Goal: Task Accomplishment & Management: Manage account settings

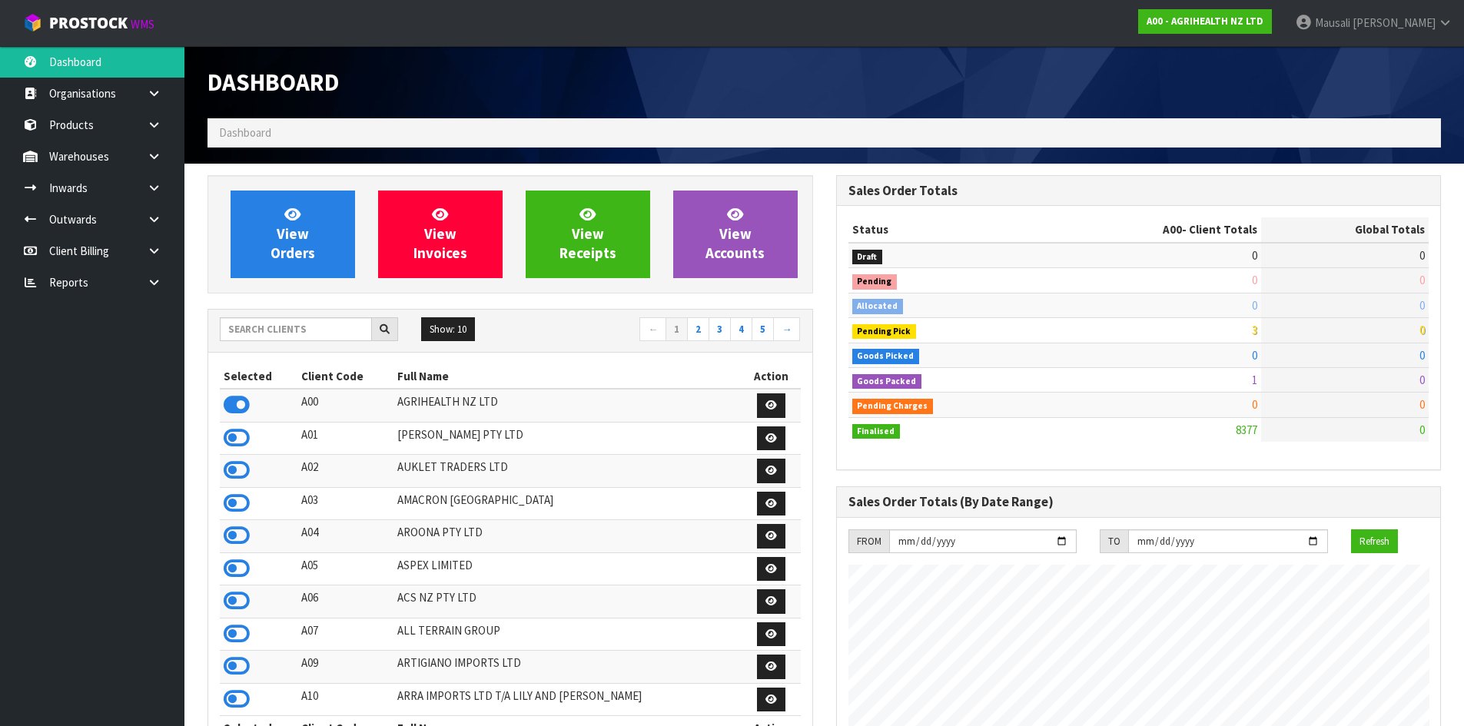
scroll to position [1164, 628]
click at [307, 333] on input "text" at bounding box center [296, 329] width 152 height 24
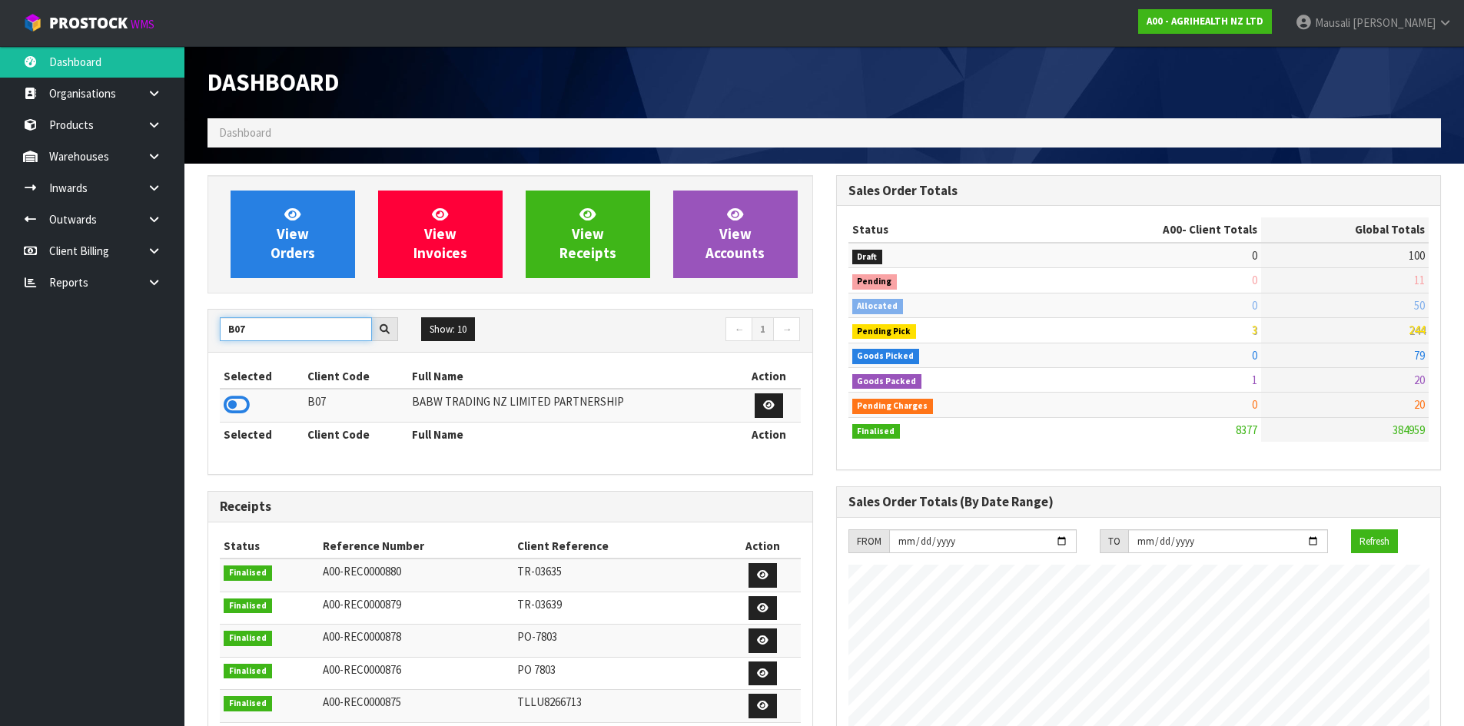
drag, startPoint x: 260, startPoint y: 331, endPoint x: 127, endPoint y: 337, distance: 133.1
click at [151, 344] on body "Toggle navigation ProStock WMS A00 - AGRIHEALTH NZ LTD [PERSON_NAME] Logout Das…" at bounding box center [732, 363] width 1464 height 726
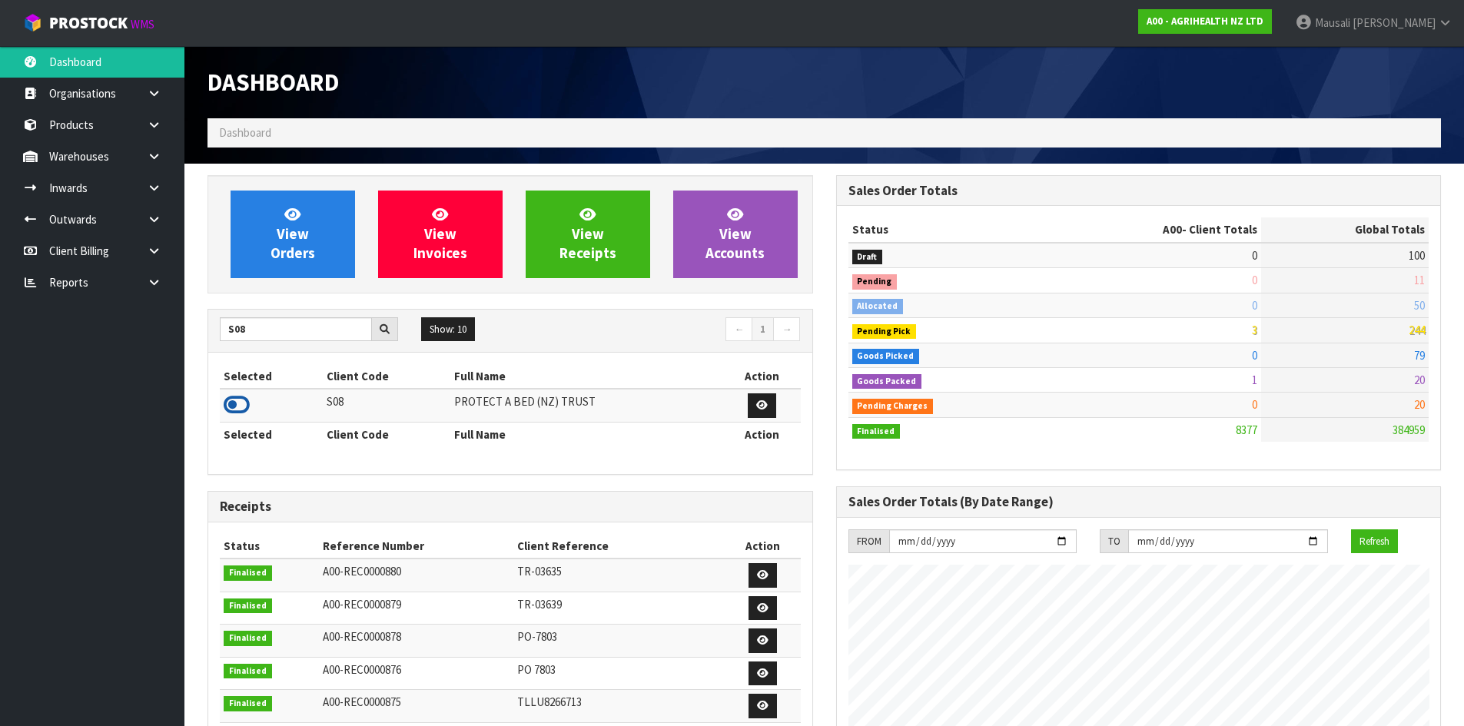
click at [235, 407] on icon at bounding box center [237, 405] width 26 height 23
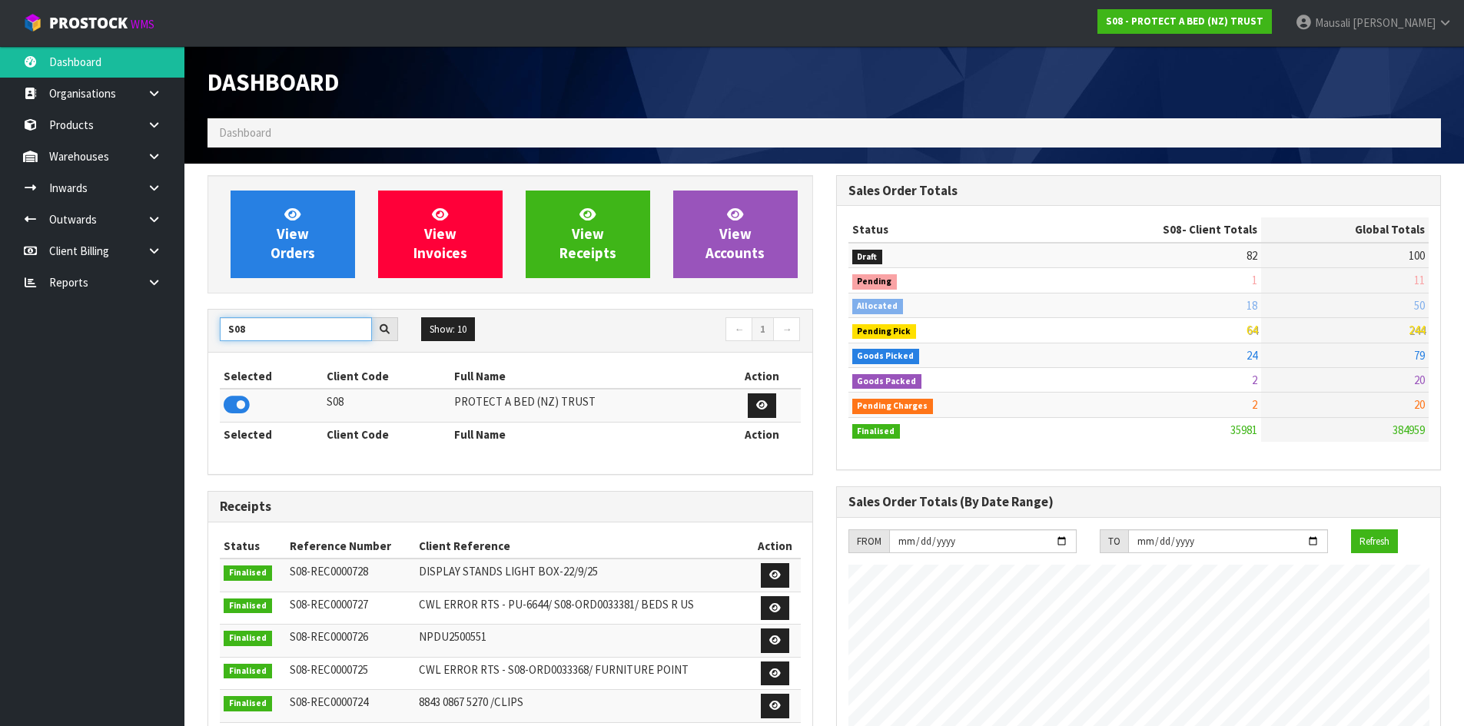
drag, startPoint x: 273, startPoint y: 331, endPoint x: 180, endPoint y: 350, distance: 95.0
click at [180, 350] on body "Toggle navigation ProStock WMS S08 - PROTECT A BED (NZ) TRUST [PERSON_NAME] Log…" at bounding box center [732, 363] width 1464 height 726
type input "B07"
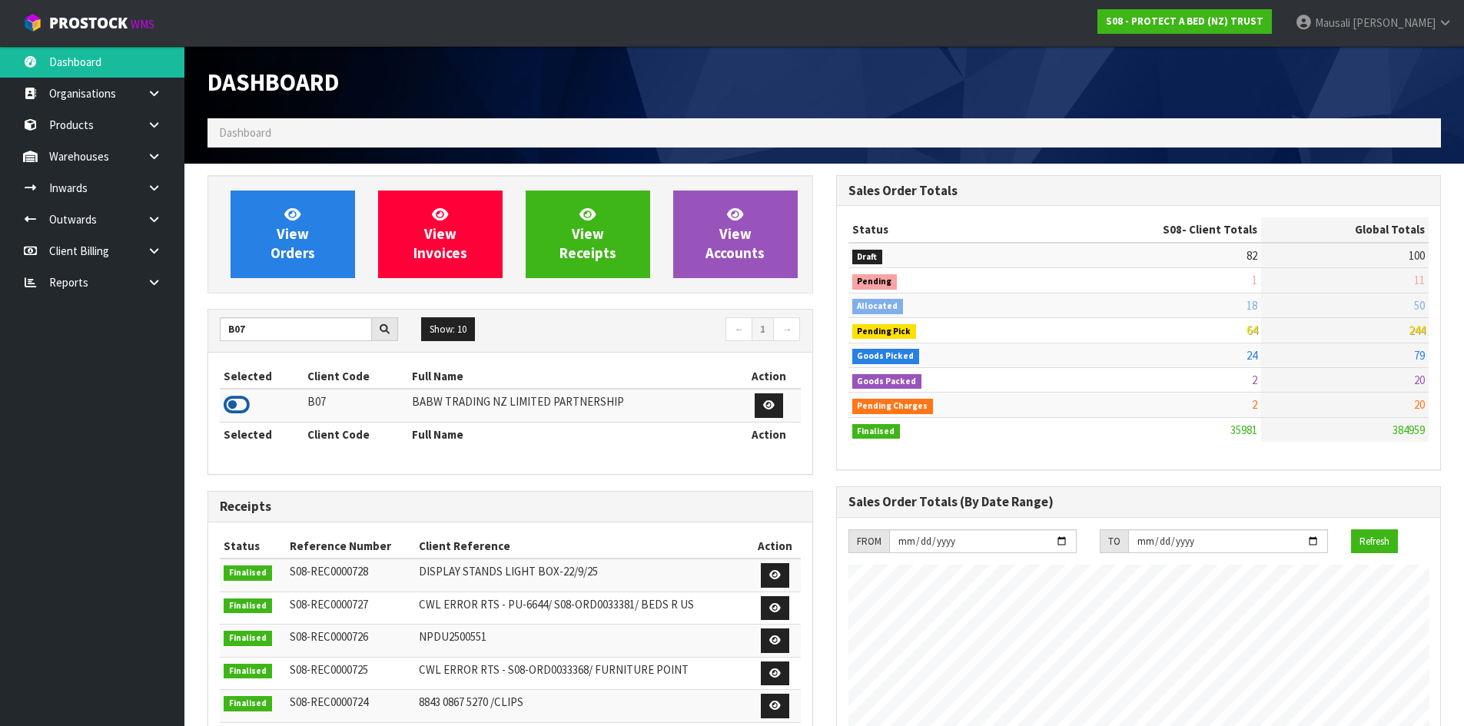
click at [246, 400] on icon at bounding box center [237, 405] width 26 height 23
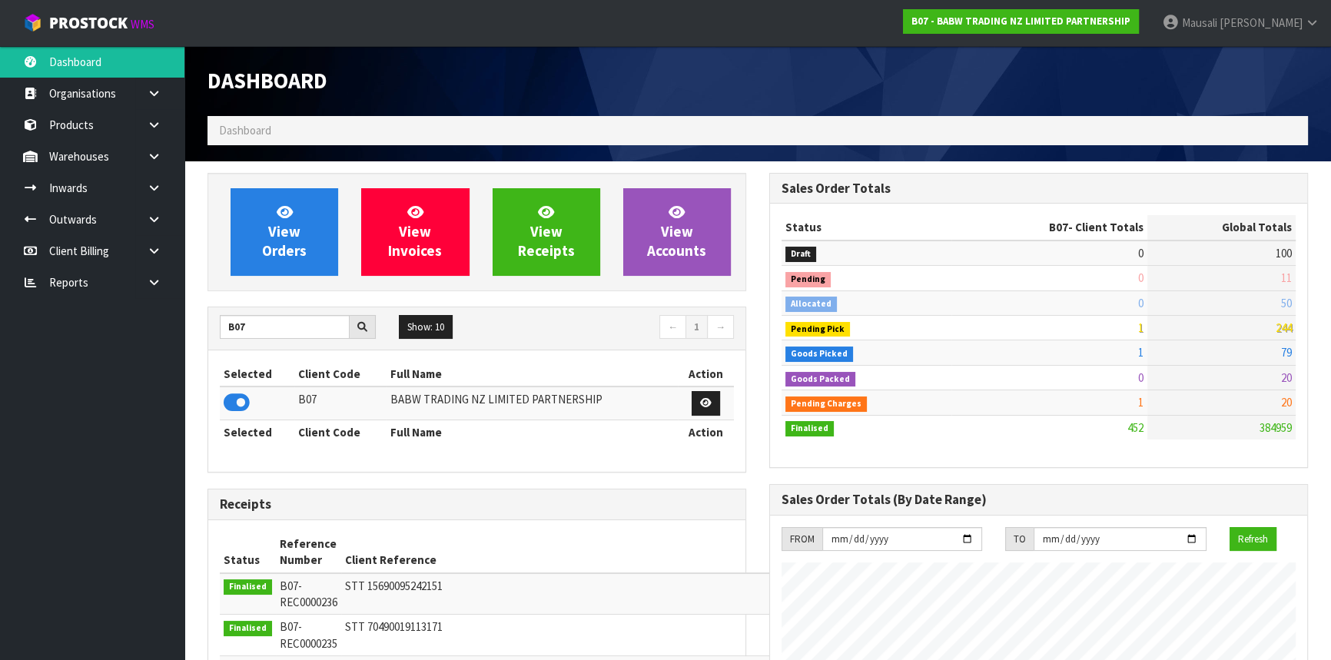
scroll to position [1162, 561]
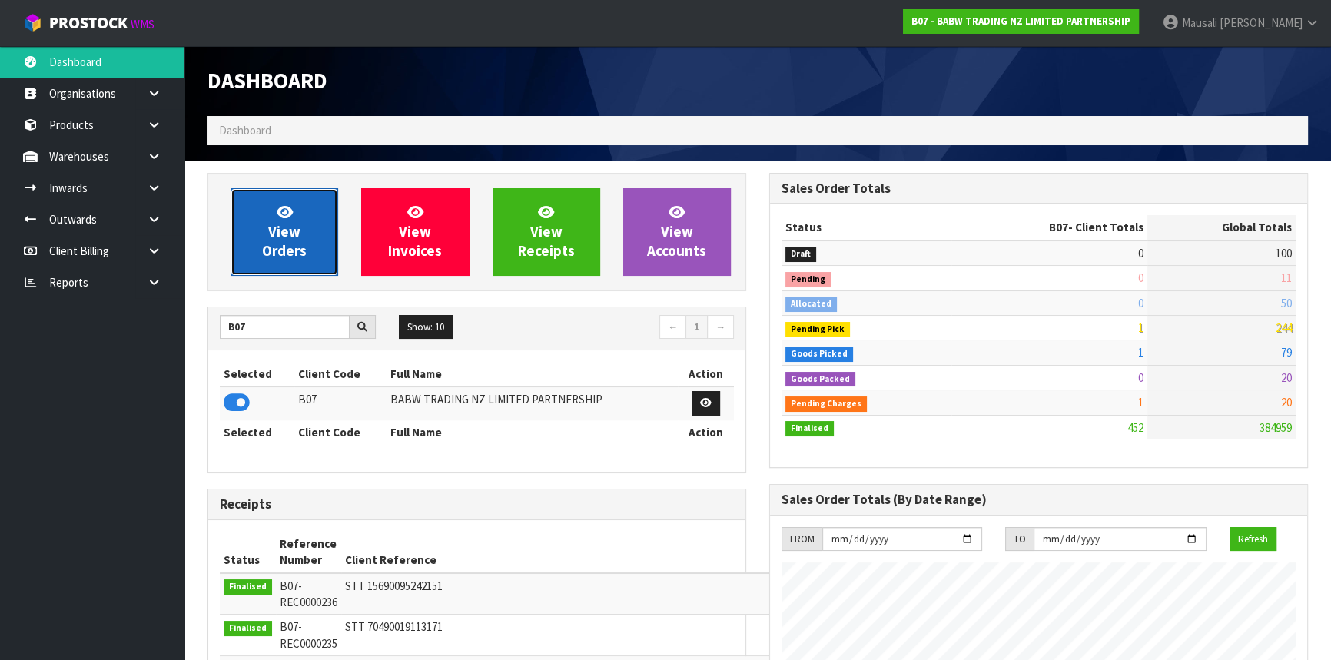
click at [272, 231] on span "View Orders" at bounding box center [284, 232] width 45 height 58
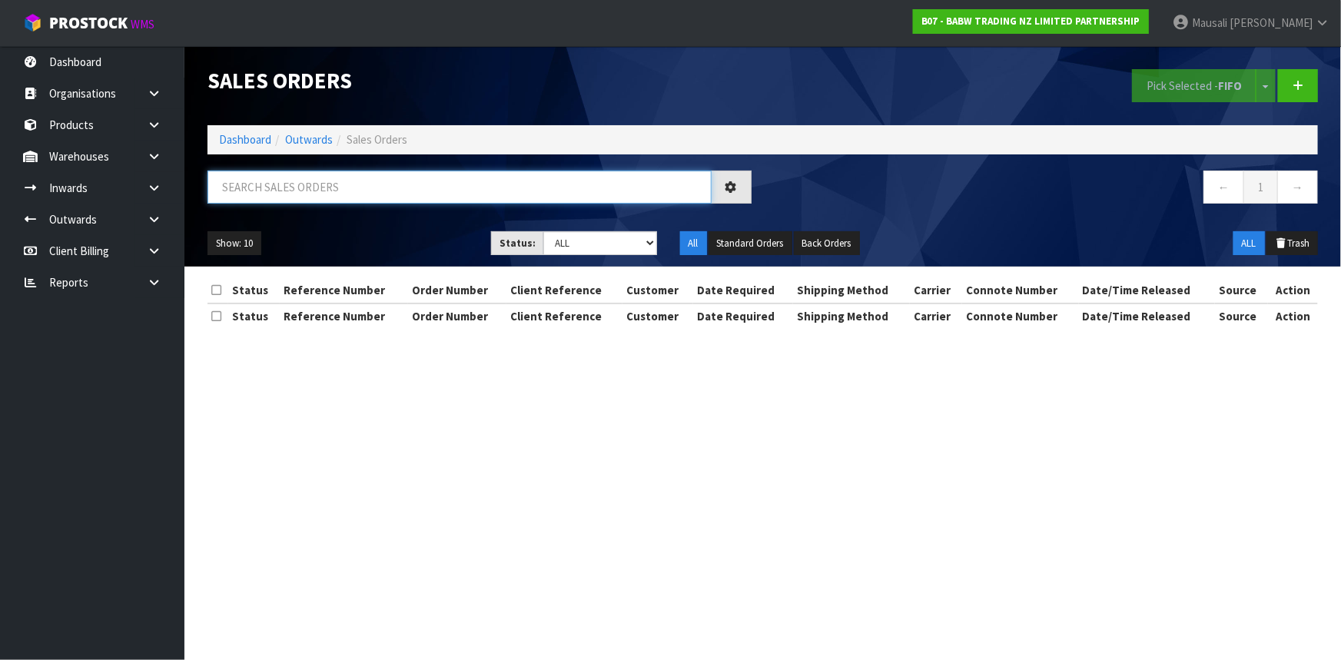
click at [269, 192] on input "text" at bounding box center [460, 187] width 504 height 33
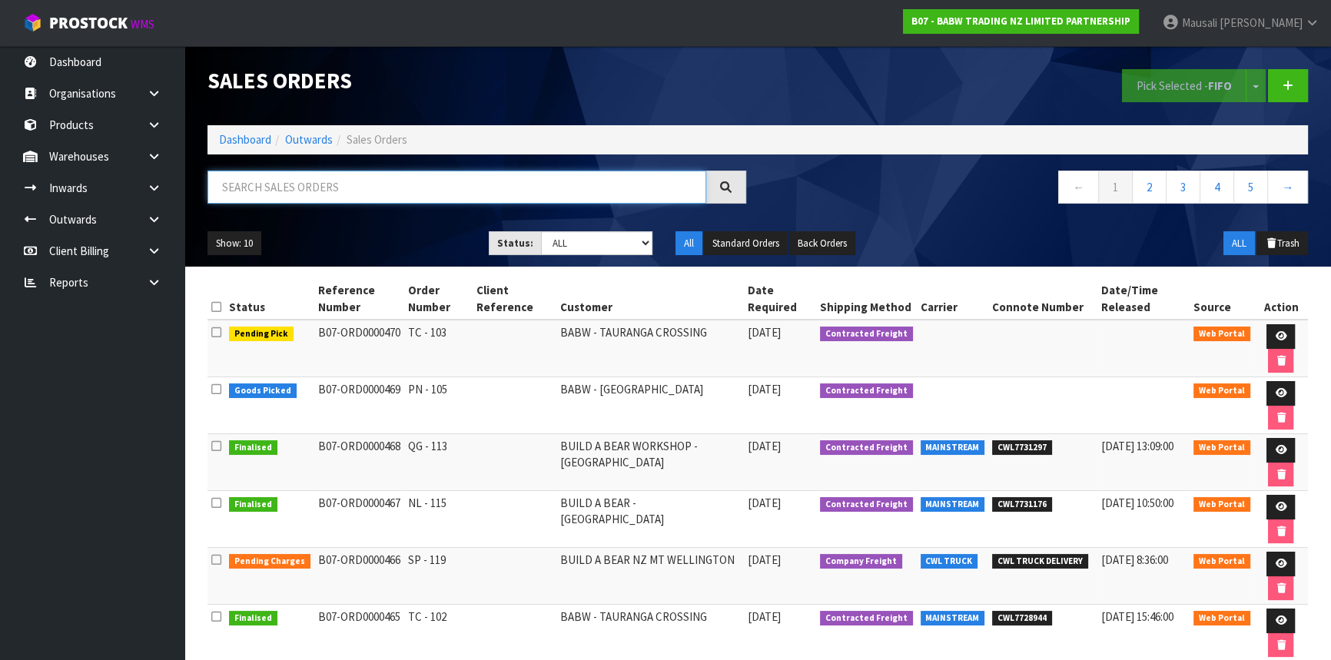
click at [261, 191] on input "text" at bounding box center [457, 187] width 499 height 33
type input "JOB-0416199"
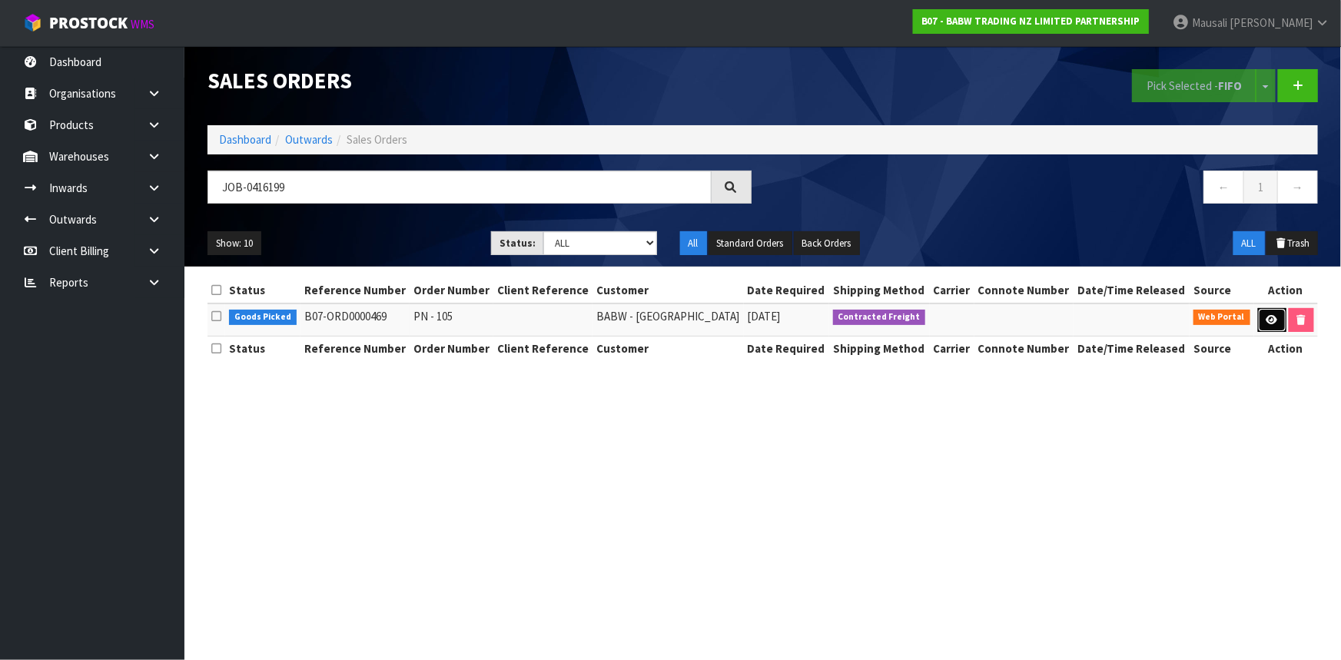
click at [1271, 323] on icon at bounding box center [1273, 320] width 12 height 10
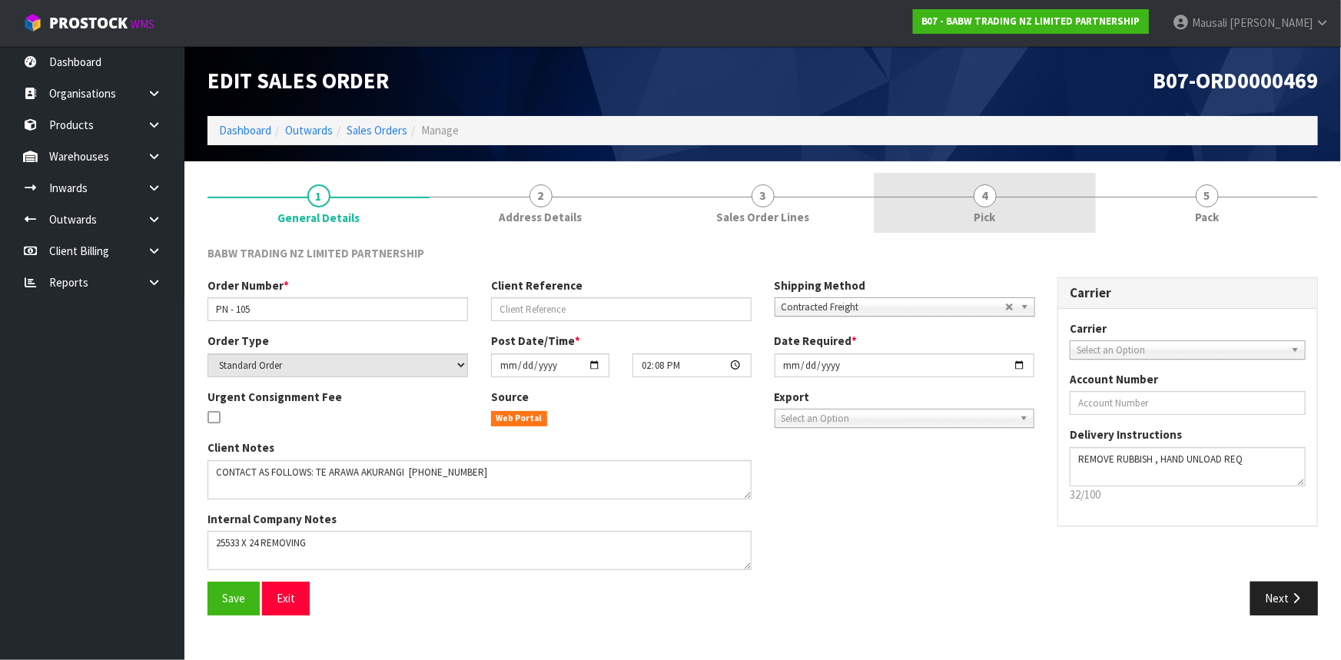
click at [1011, 200] on link "4 Pick" at bounding box center [985, 203] width 222 height 61
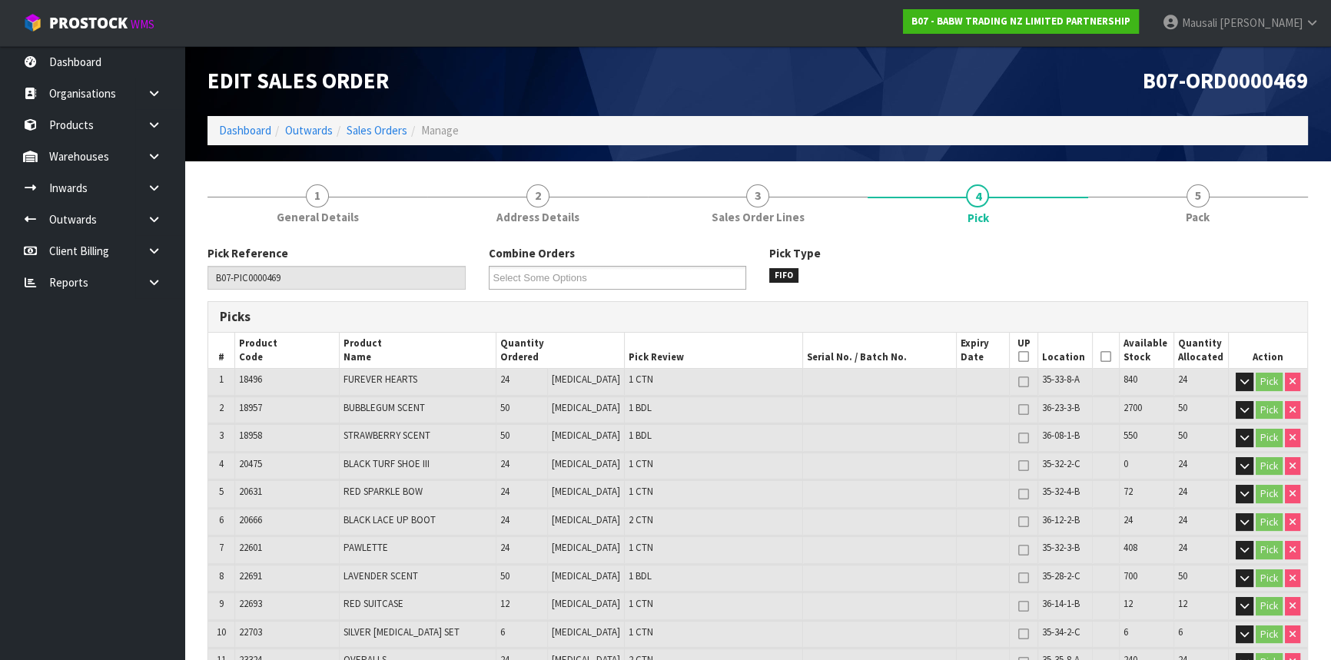
click at [1102, 357] on icon at bounding box center [1106, 357] width 11 height 1
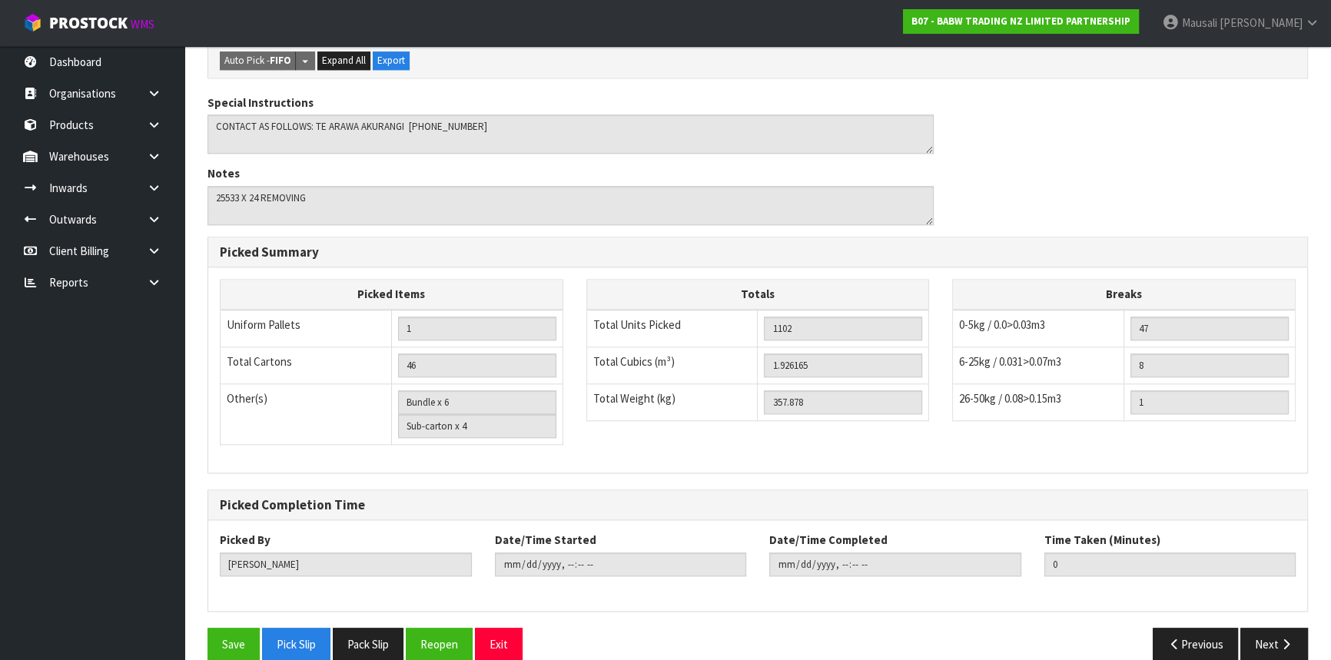
scroll to position [1825, 0]
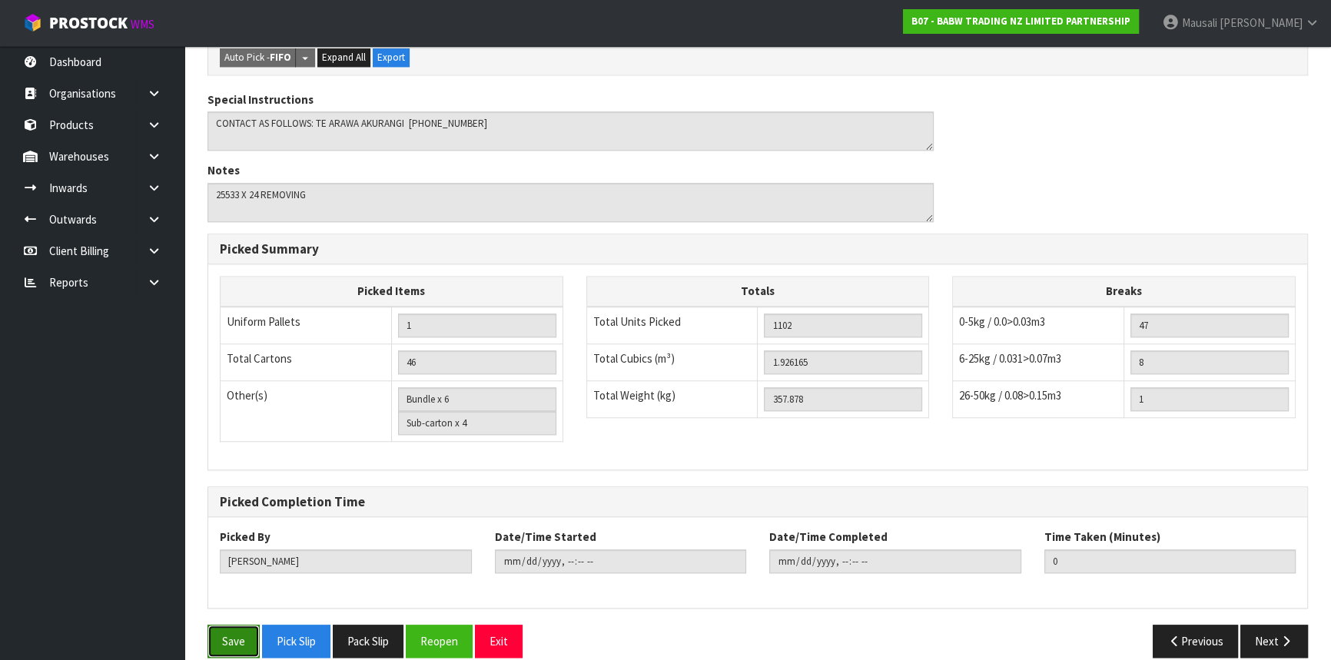
click at [222, 625] on button "Save" at bounding box center [234, 641] width 52 height 33
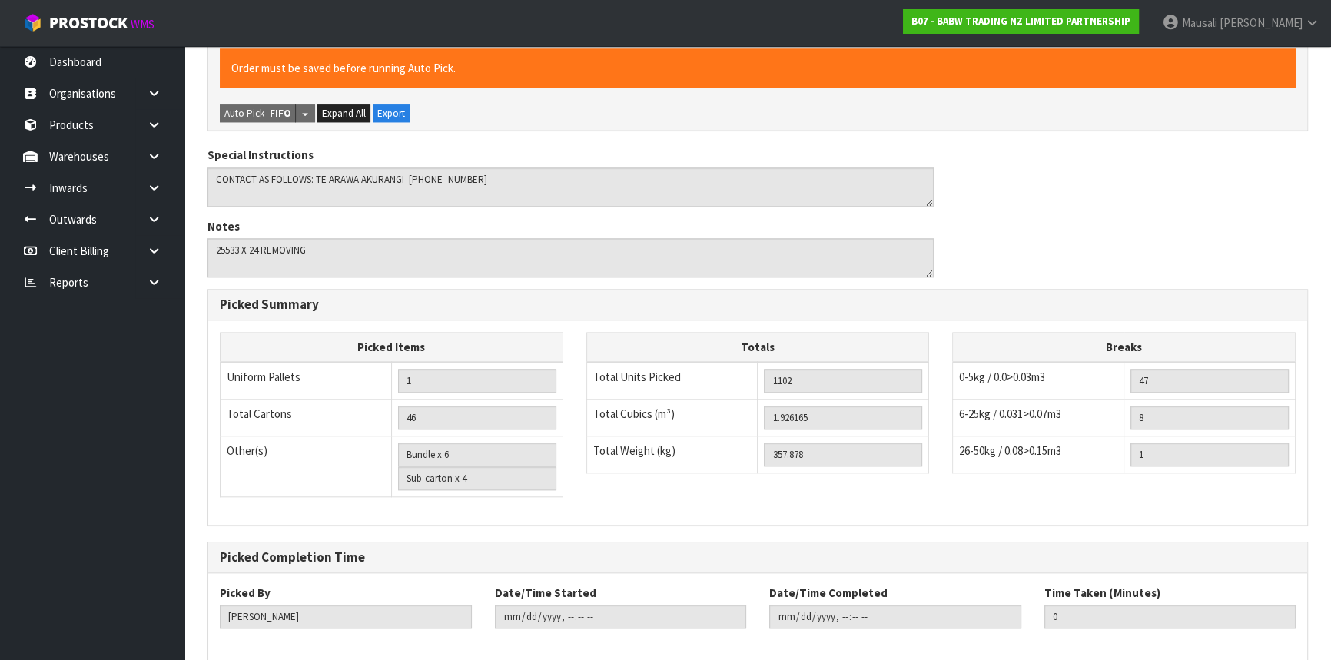
scroll to position [0, 0]
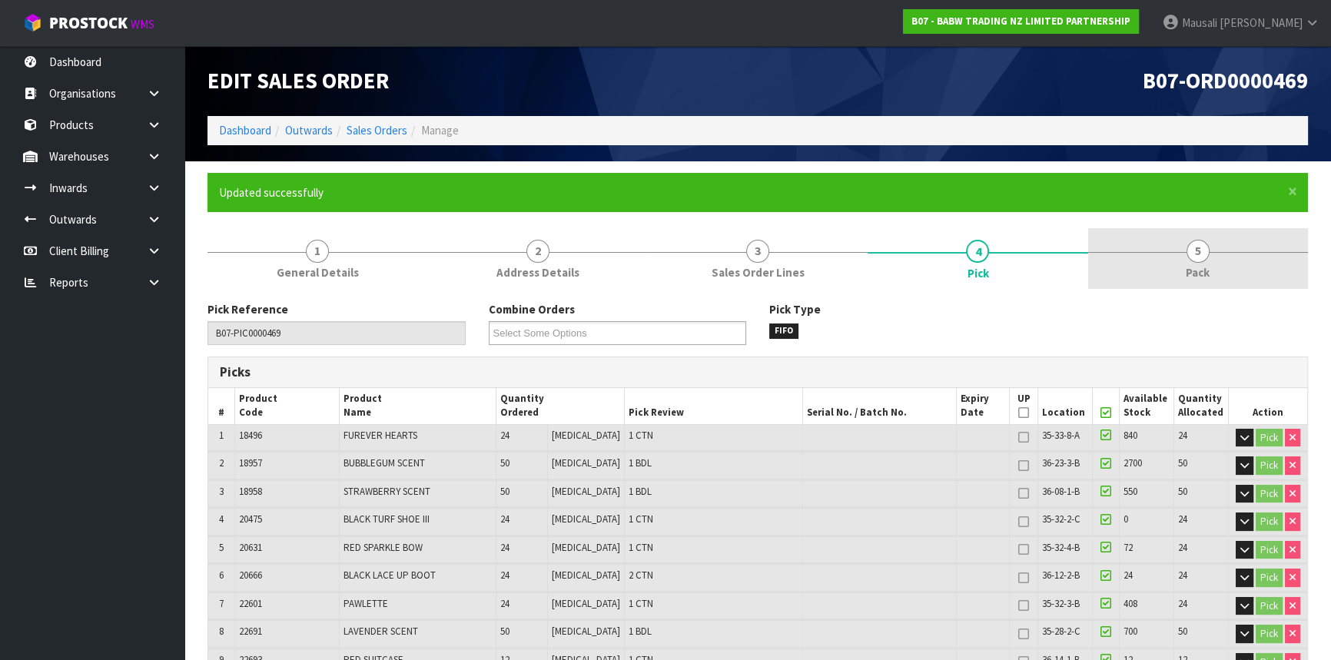
type input "Mausali Tito"
type input "2025-10-09T09:16:03"
click at [1204, 266] on span "Pack" at bounding box center [1198, 272] width 24 height 16
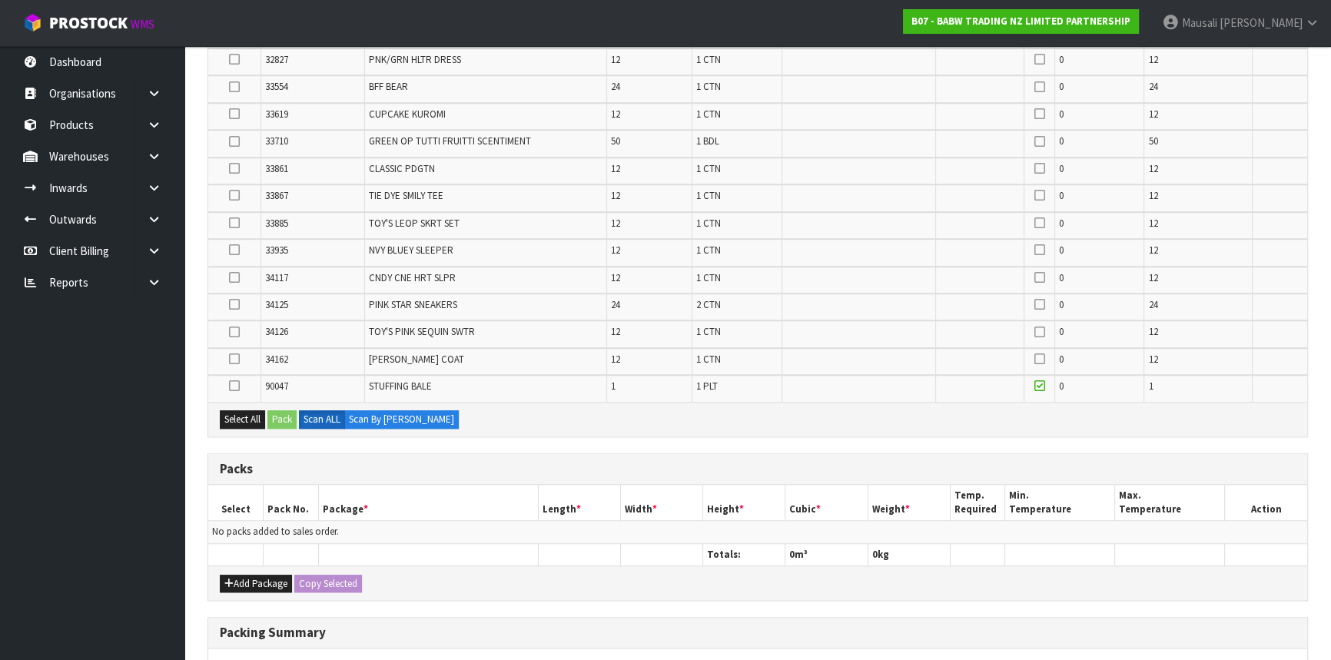
scroll to position [1612, 0]
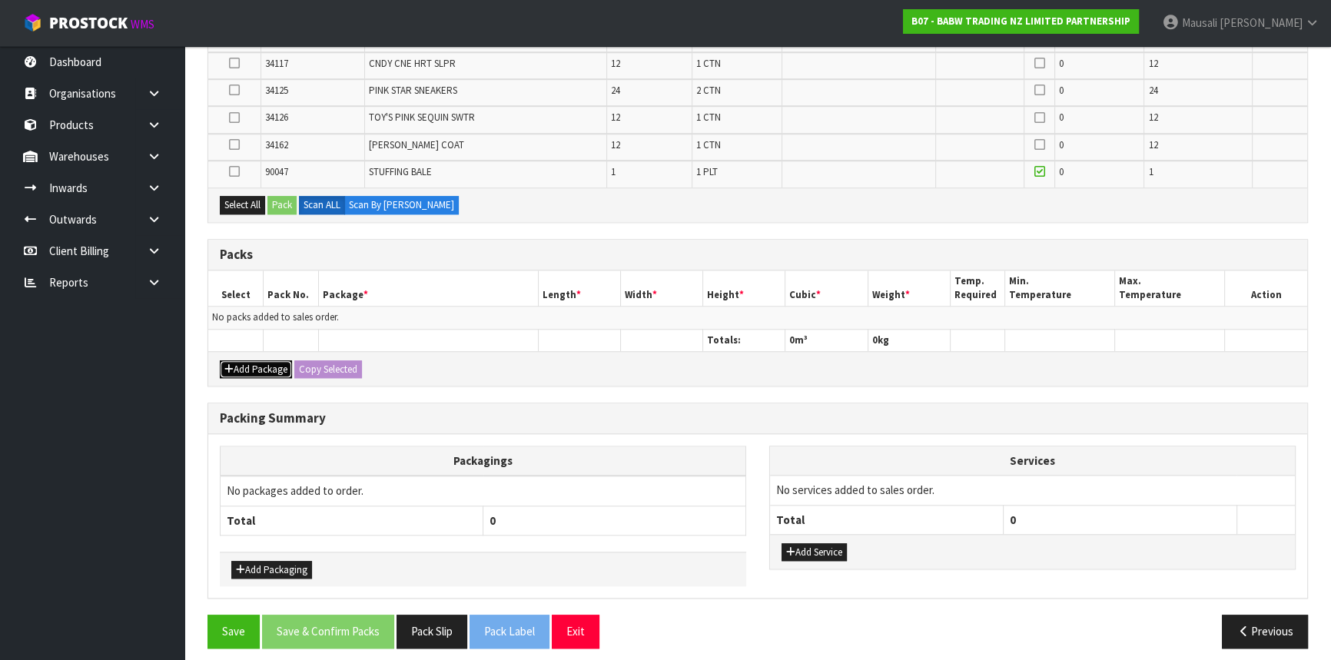
click at [263, 360] on button "Add Package" at bounding box center [256, 369] width 72 height 18
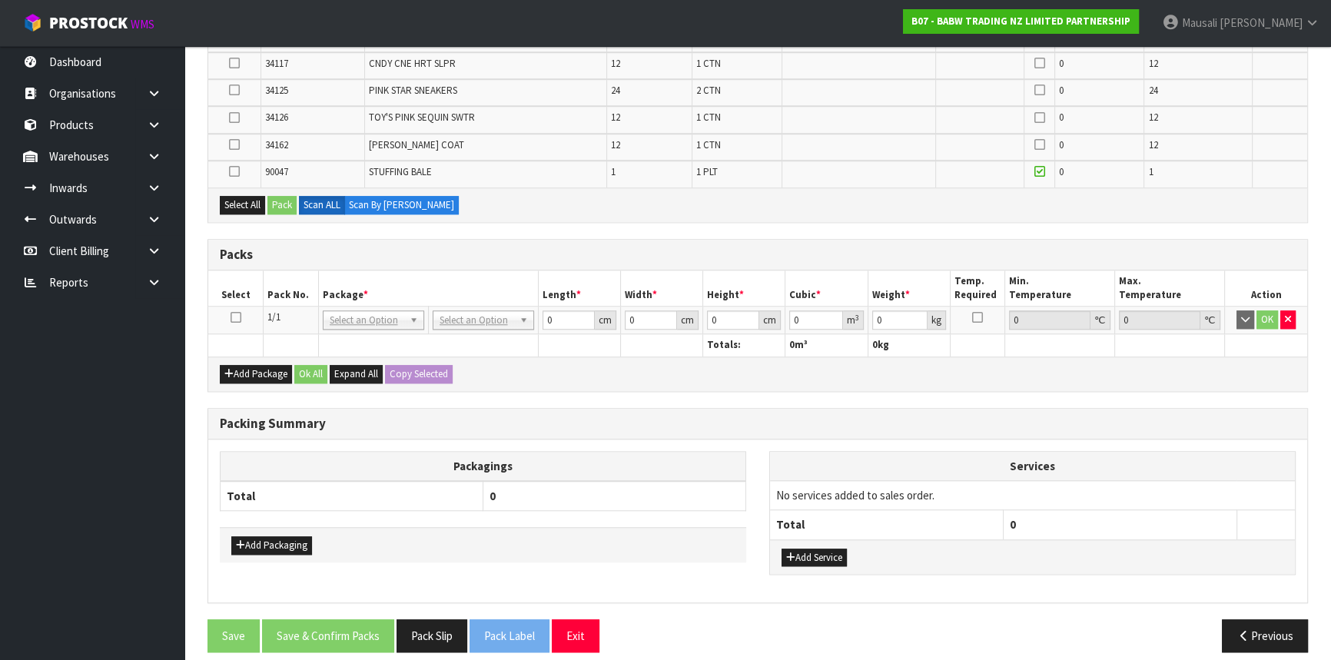
click at [234, 317] on icon at bounding box center [236, 317] width 11 height 1
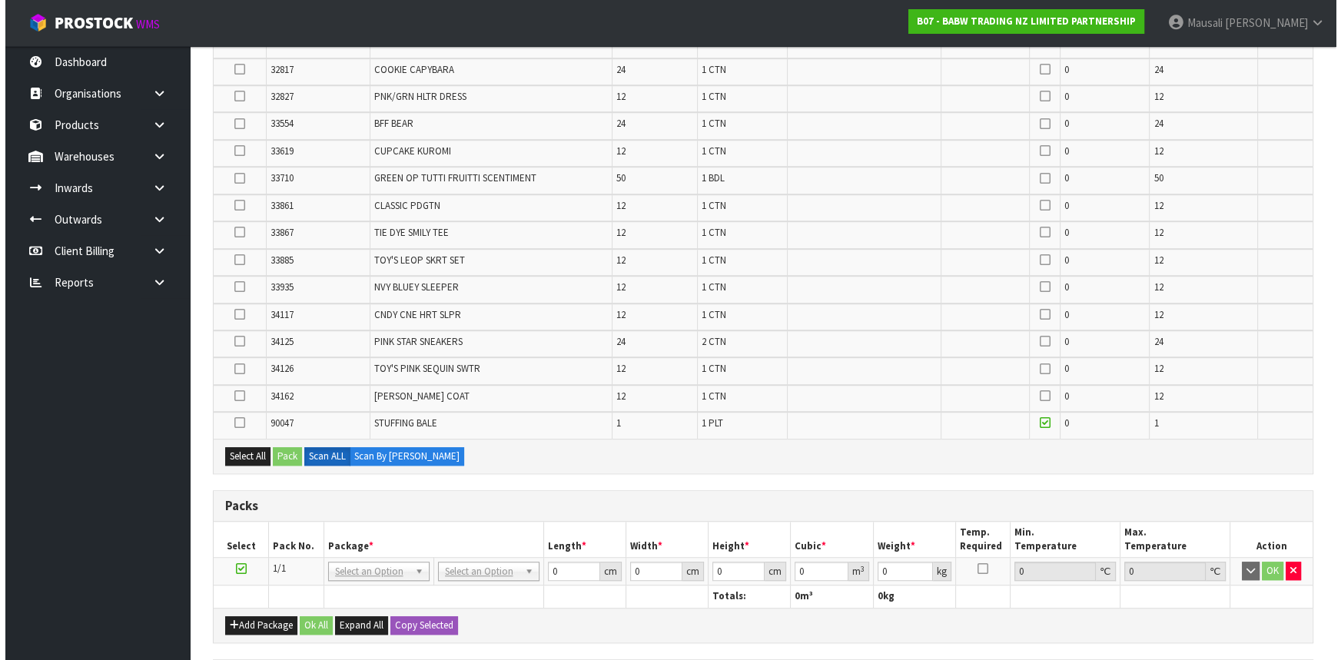
scroll to position [1472, 0]
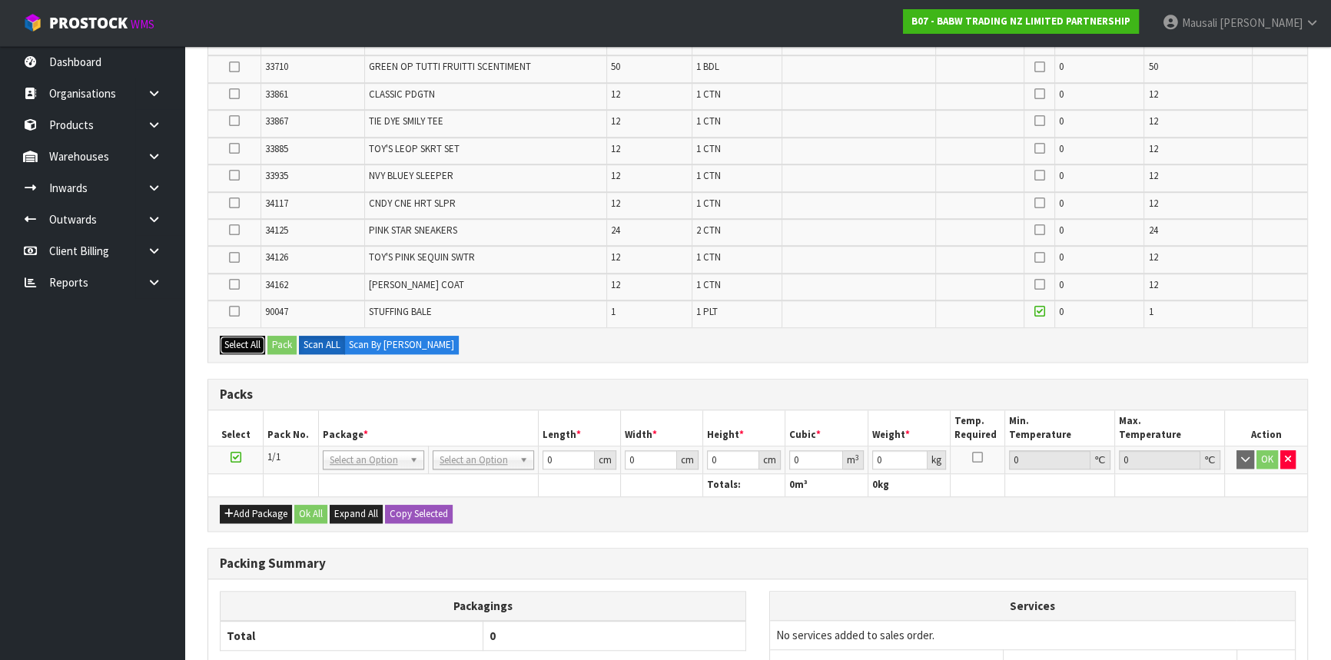
click at [224, 336] on button "Select All" at bounding box center [242, 345] width 45 height 18
click at [234, 311] on icon at bounding box center [234, 311] width 11 height 1
click at [0, 0] on input "checkbox" at bounding box center [0, 0] width 0 height 0
click at [284, 337] on button "Pack" at bounding box center [281, 345] width 29 height 18
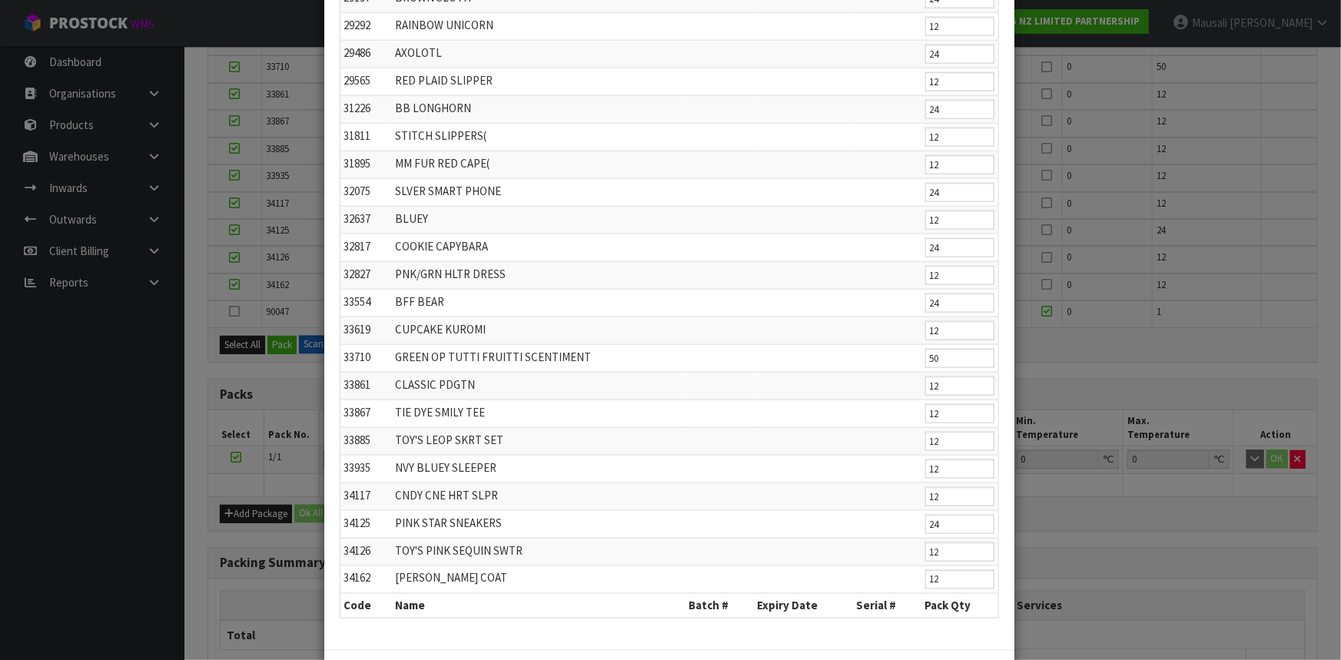
scroll to position [973, 0]
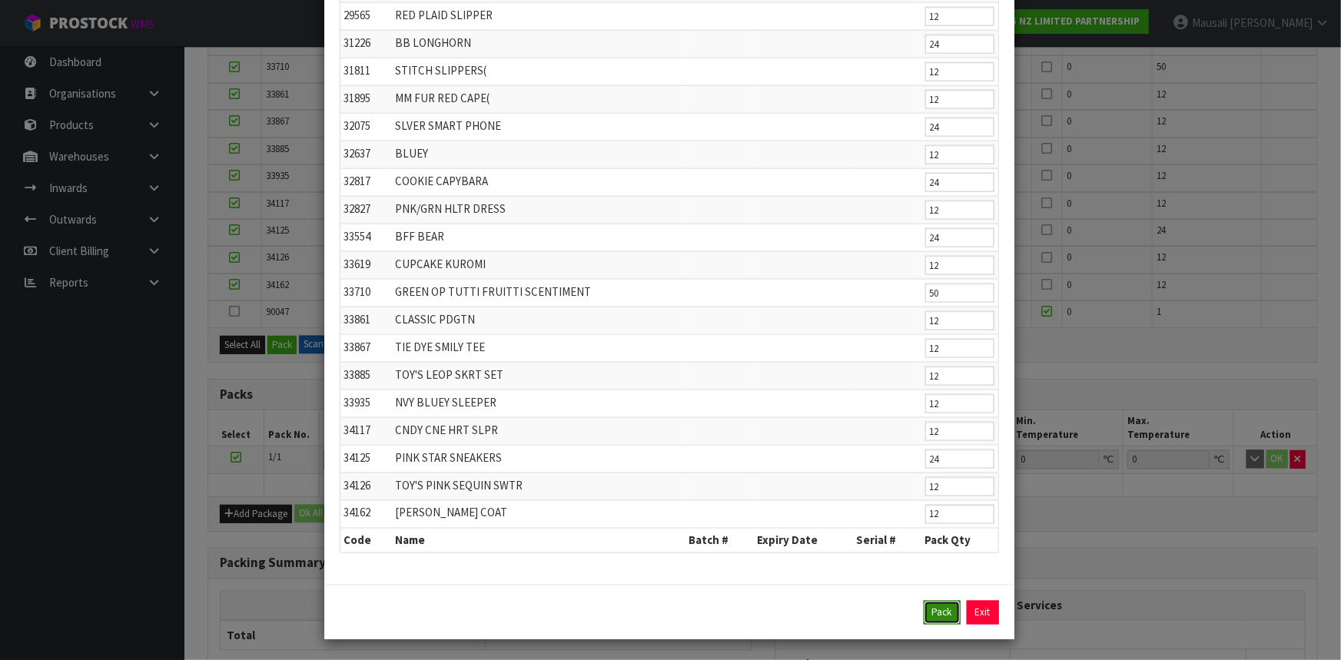
drag, startPoint x: 935, startPoint y: 614, endPoint x: 933, endPoint y: 594, distance: 20.1
click at [935, 613] on button "Pack" at bounding box center [942, 613] width 37 height 25
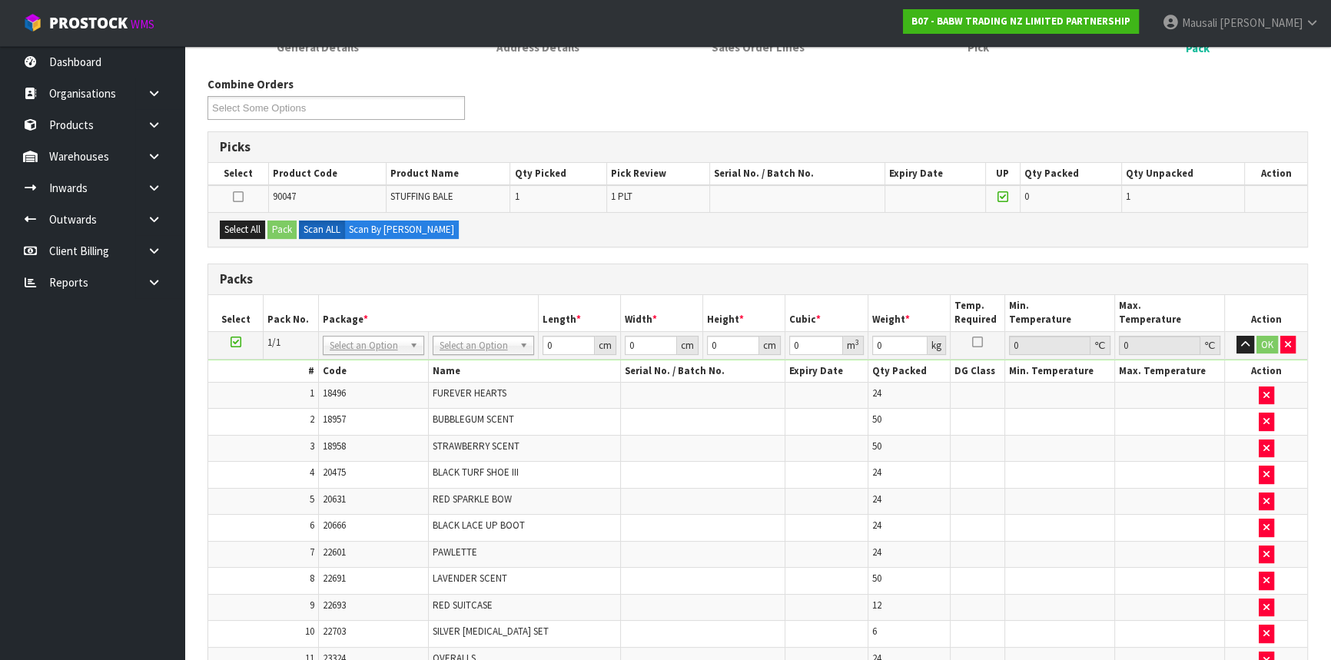
scroll to position [257, 0]
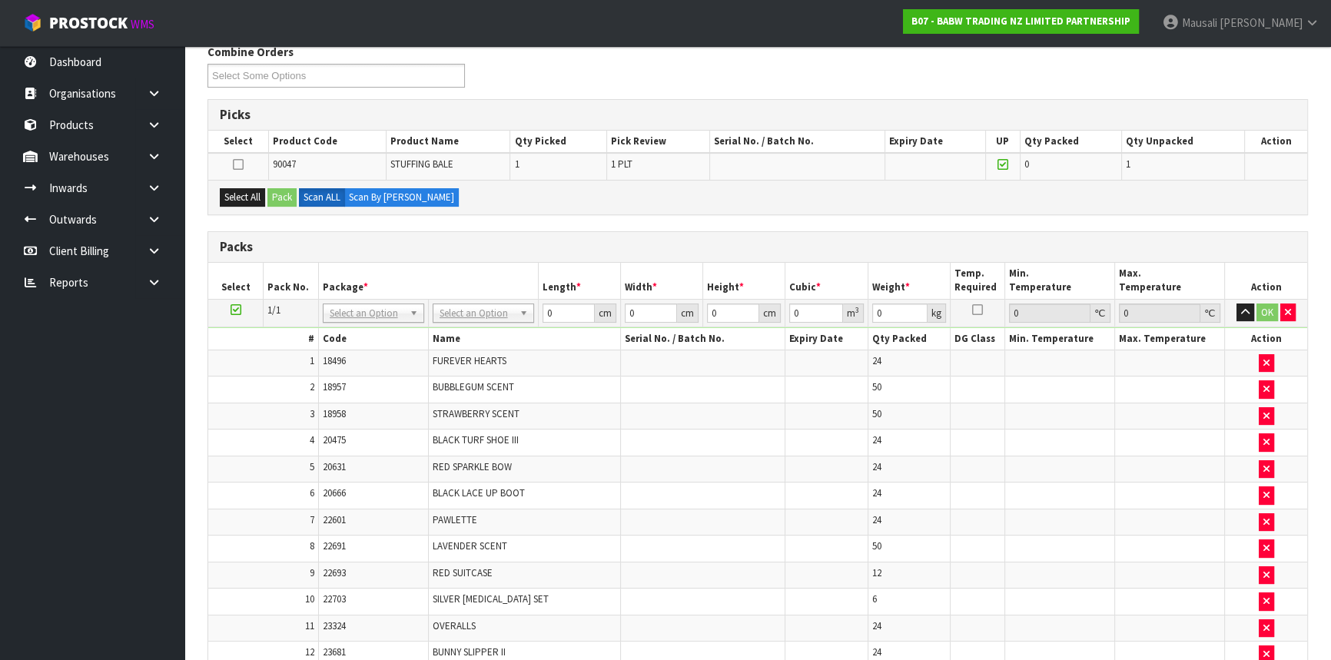
click at [234, 310] on icon at bounding box center [236, 310] width 11 height 1
click at [238, 195] on button "Select All" at bounding box center [242, 197] width 45 height 18
click at [287, 198] on button "Pack" at bounding box center [281, 197] width 29 height 18
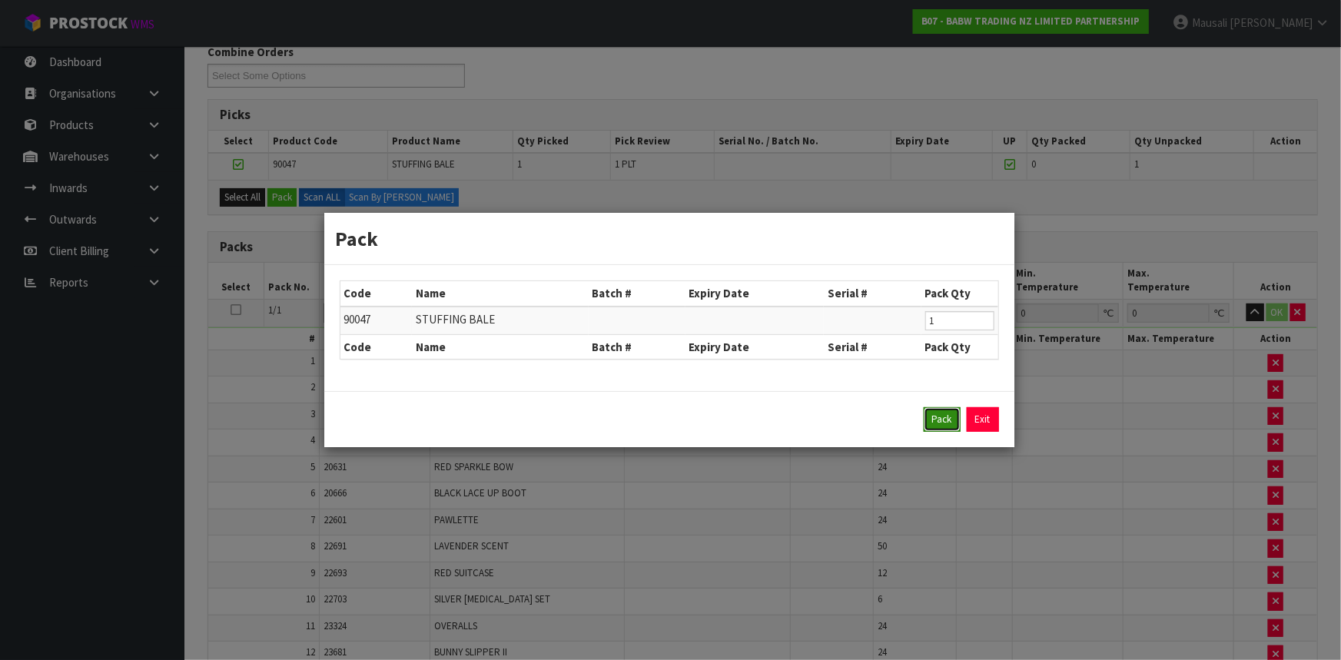
click at [935, 417] on button "Pack" at bounding box center [942, 419] width 37 height 25
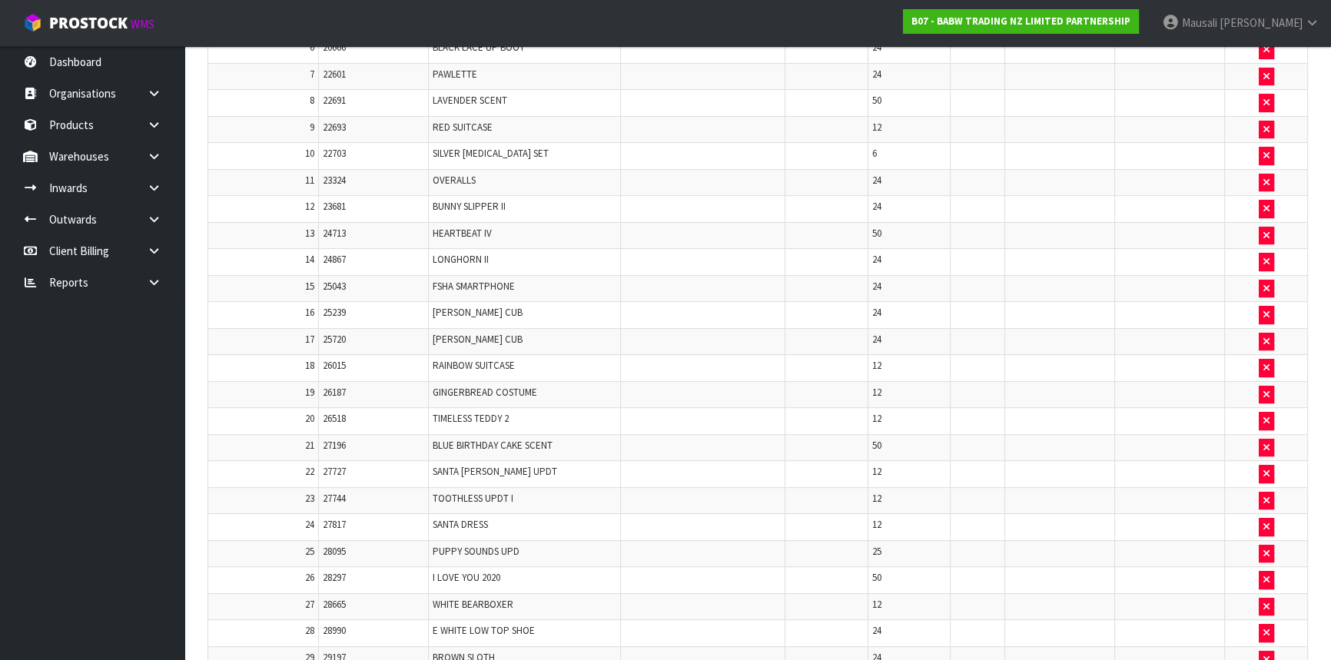
type input "120"
type input "100"
type input "83.878"
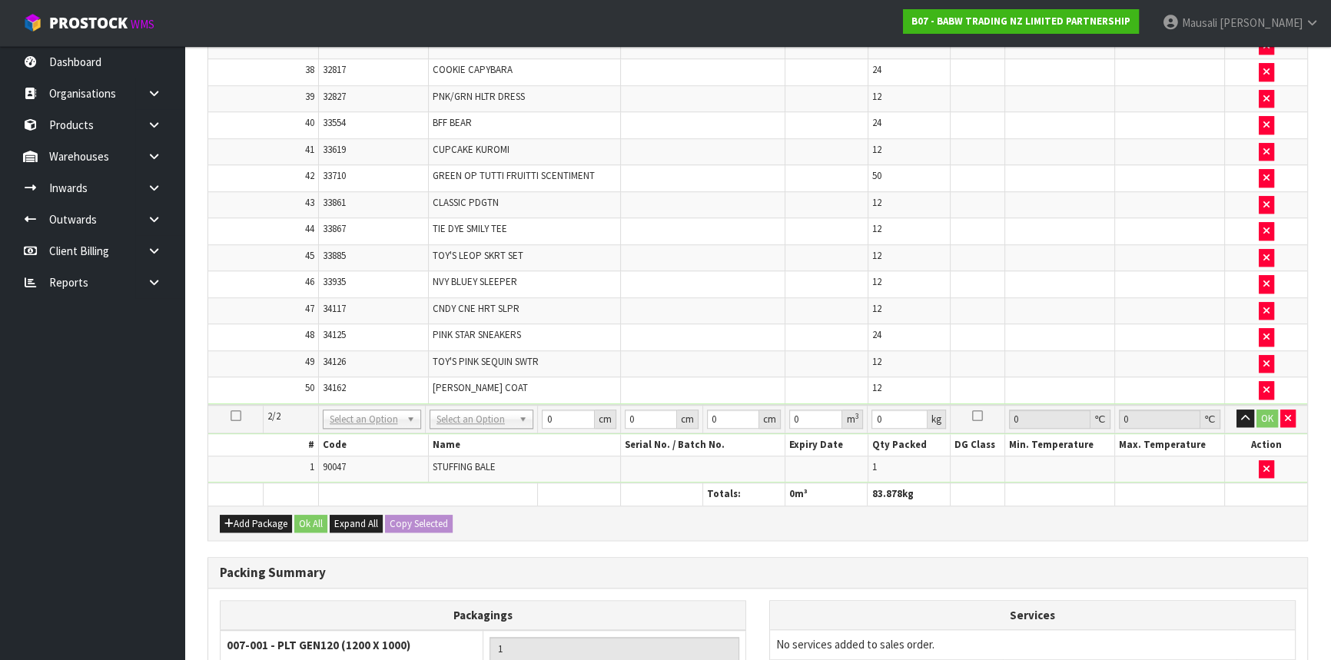
scroll to position [1655, 0]
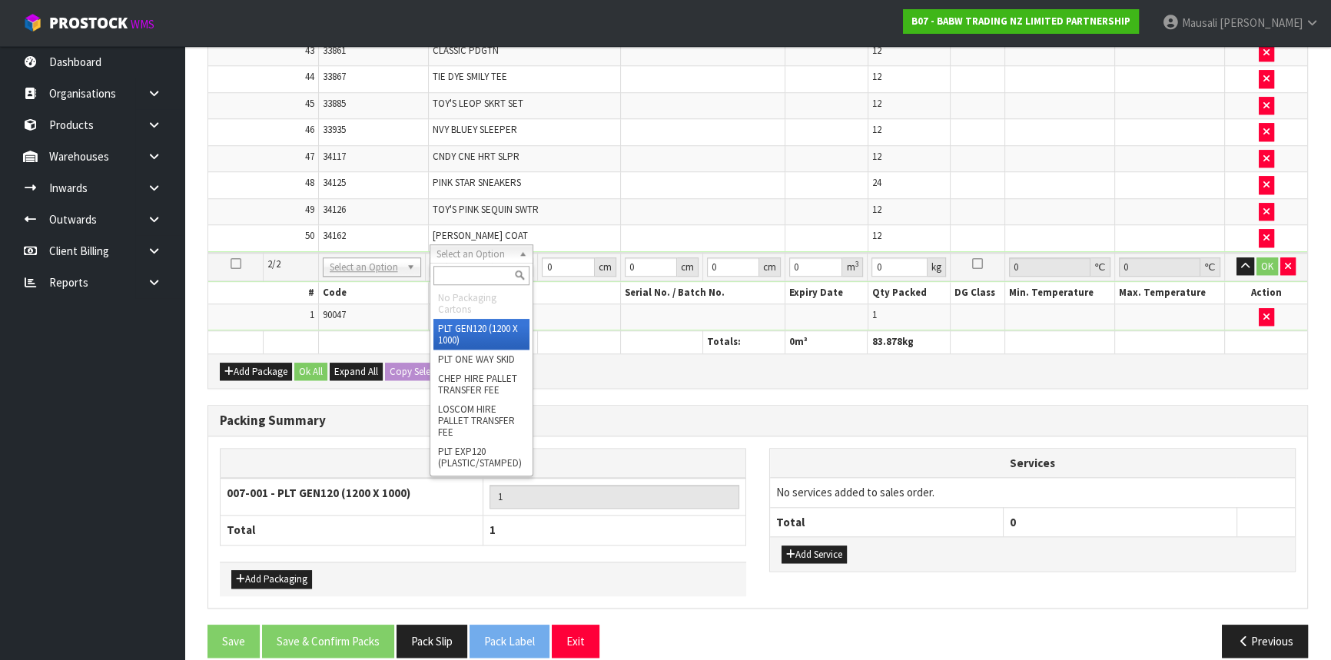
click at [474, 274] on input "text" at bounding box center [481, 275] width 96 height 19
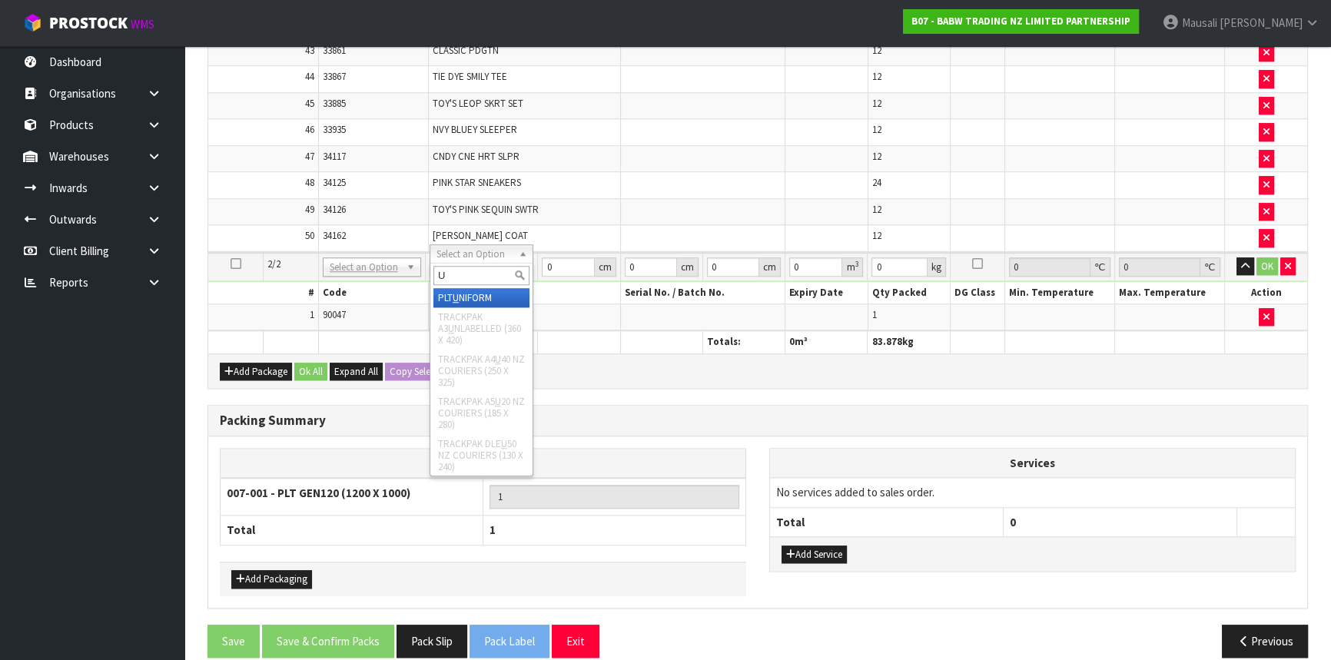
type input "U"
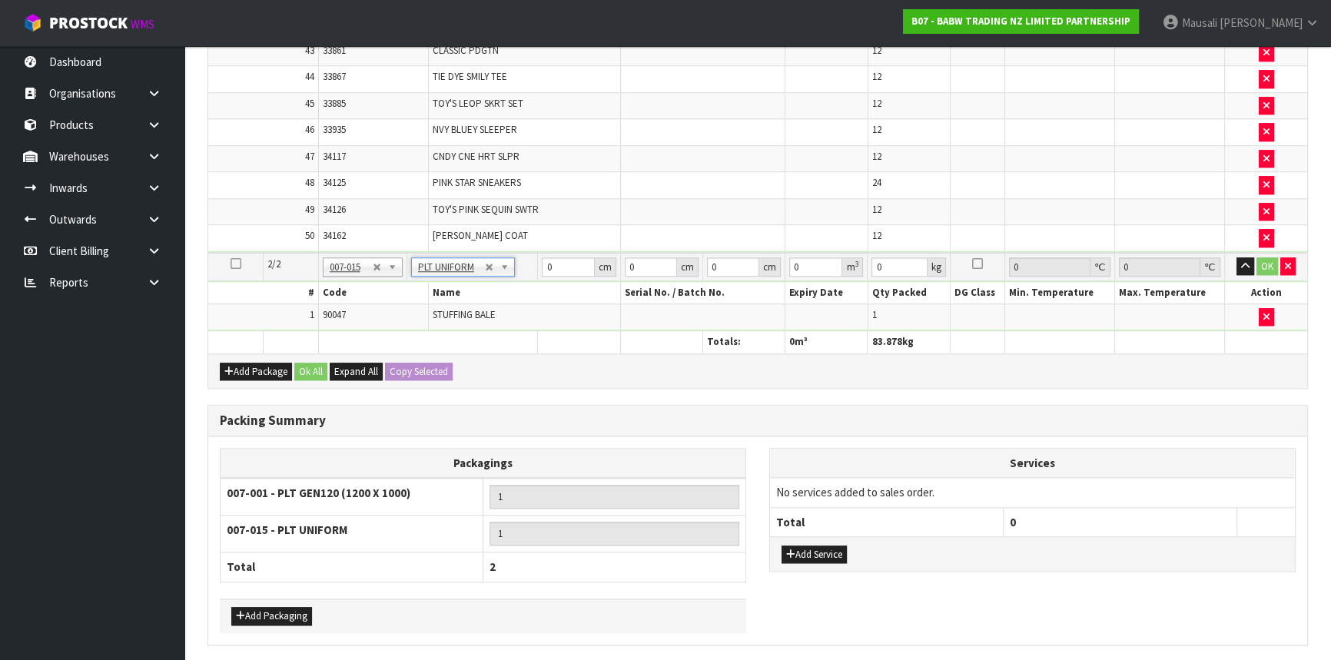
type input "274"
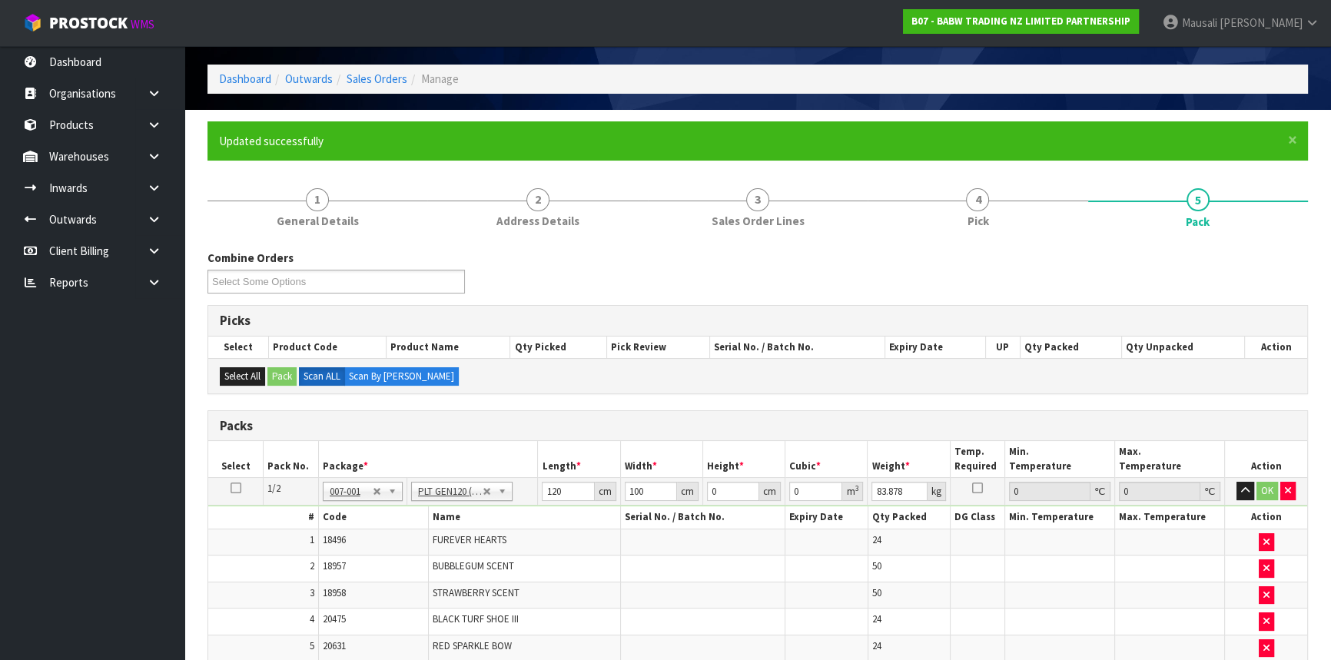
scroll to position [48, 0]
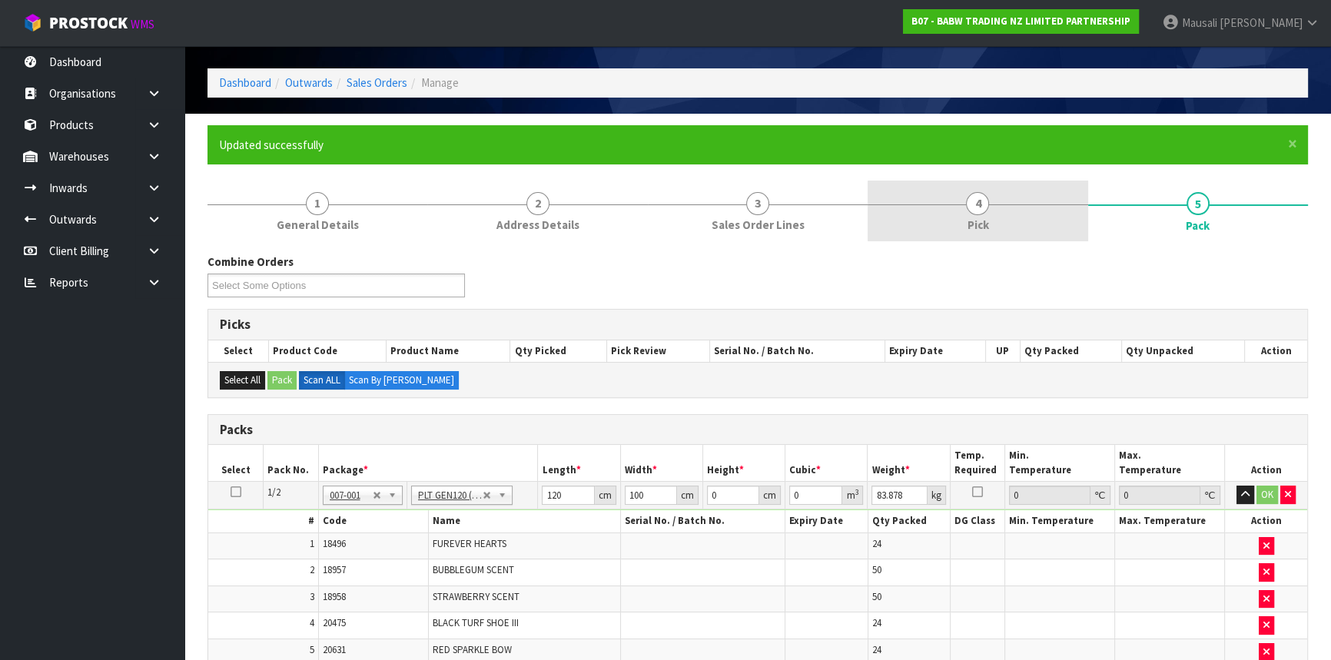
click at [1005, 205] on link "4 Pick" at bounding box center [978, 211] width 220 height 61
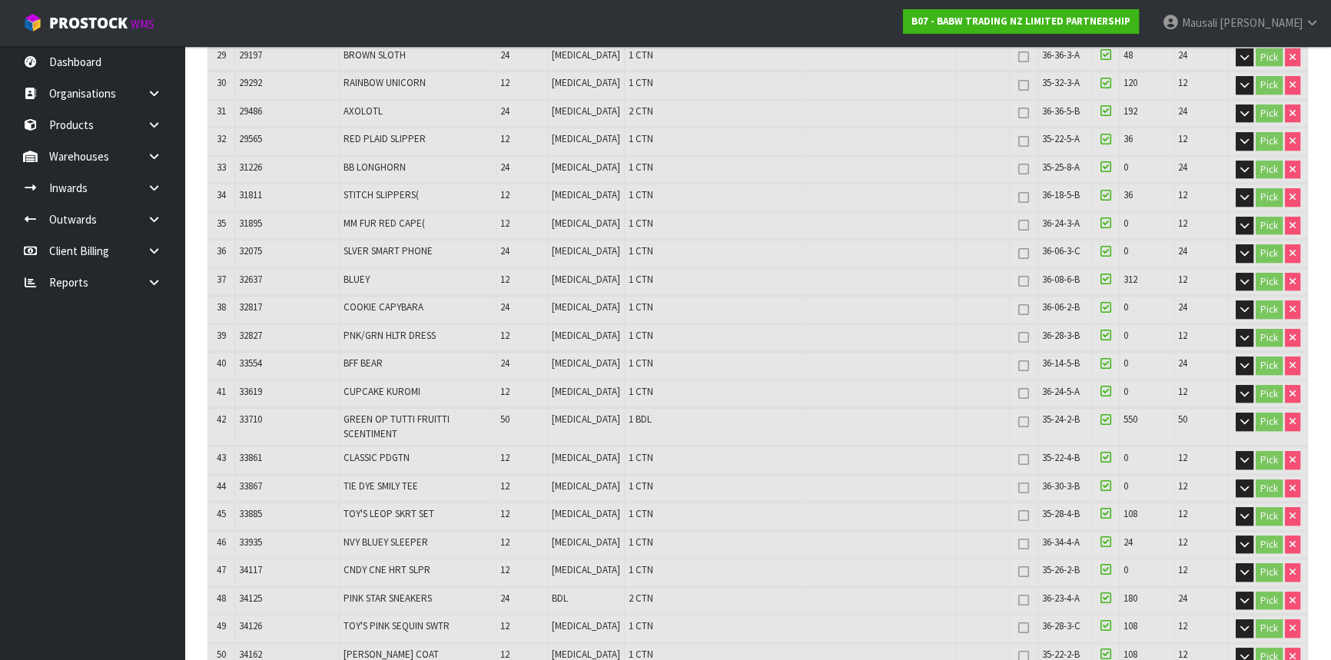
scroll to position [1445, 0]
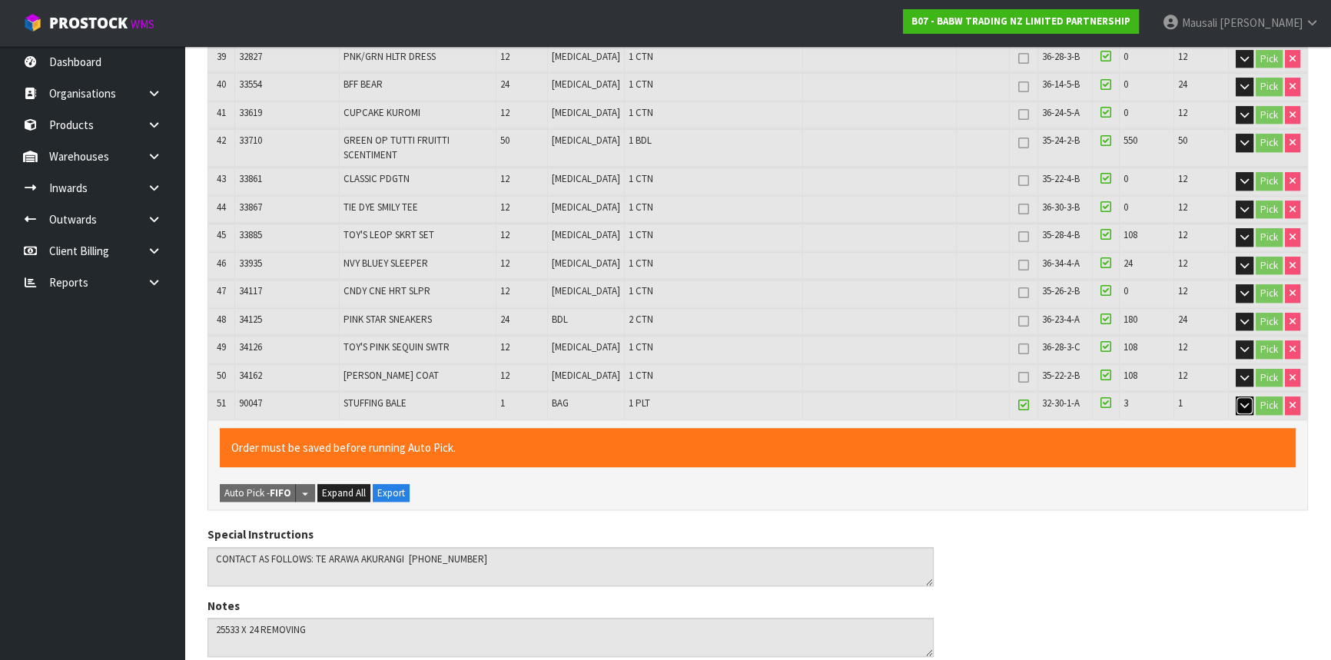
click at [1237, 397] on button "button" at bounding box center [1245, 406] width 18 height 18
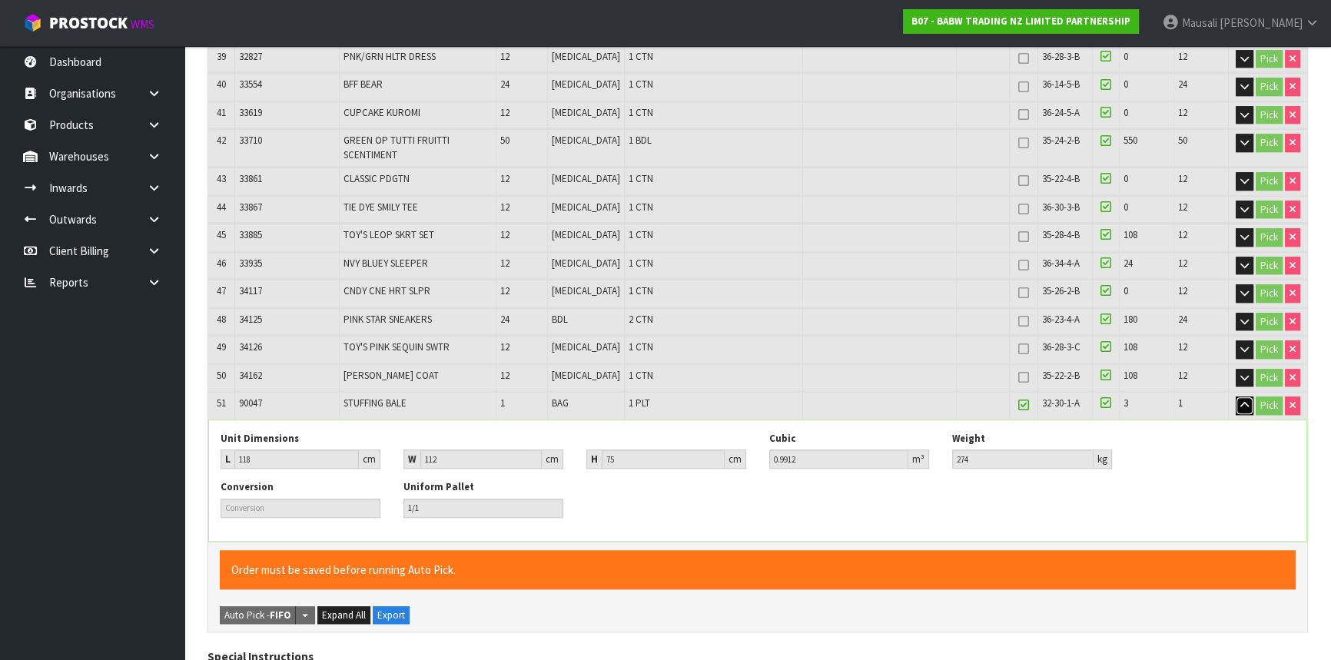
click at [1244, 400] on icon "button" at bounding box center [1244, 405] width 8 height 10
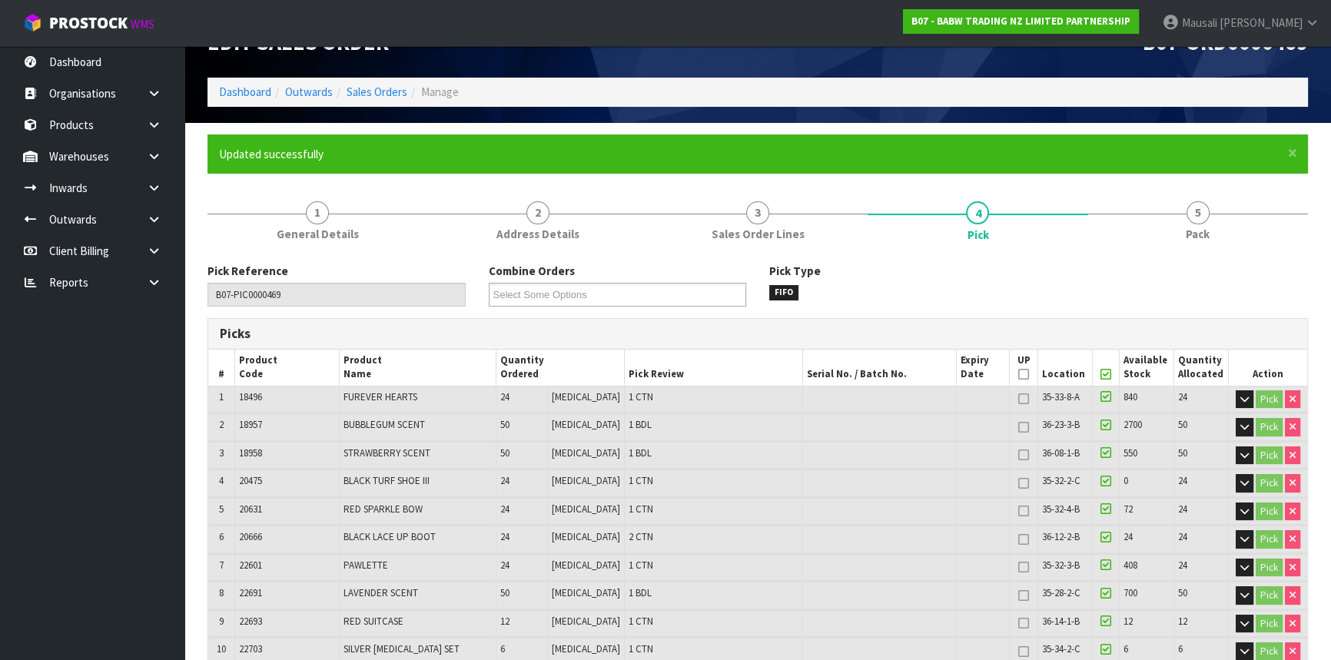
scroll to position [0, 0]
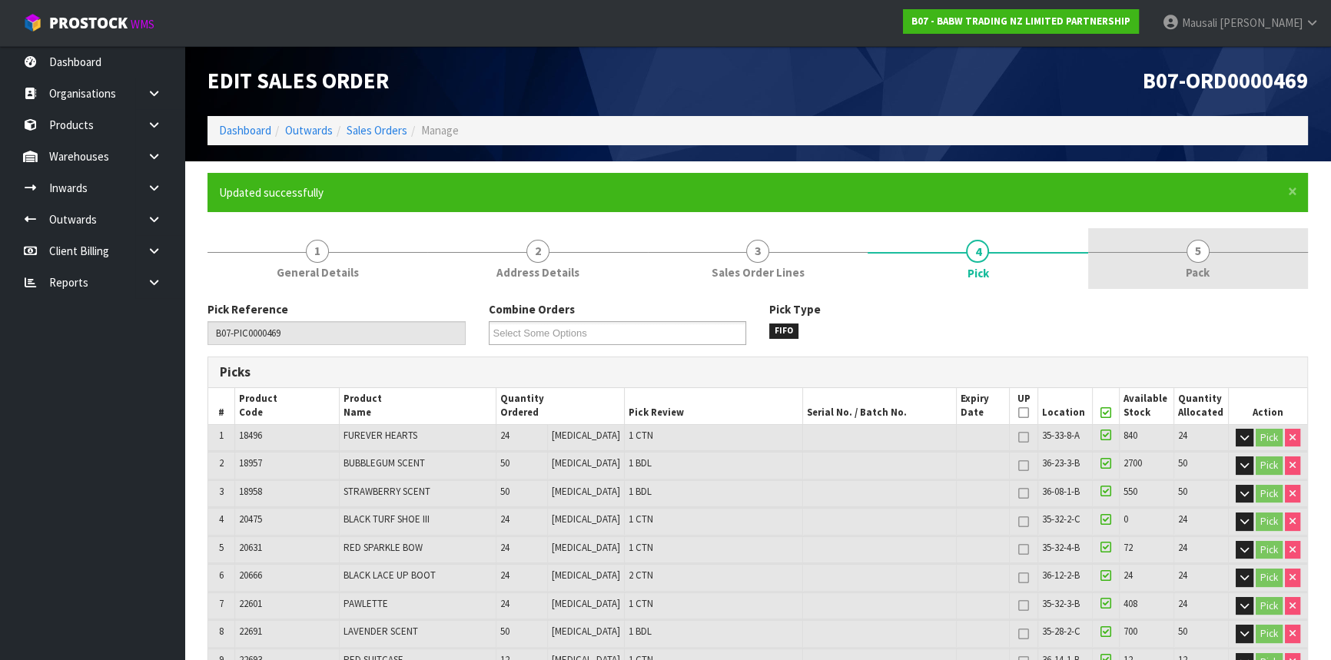
click at [1199, 256] on span "5" at bounding box center [1198, 251] width 23 height 23
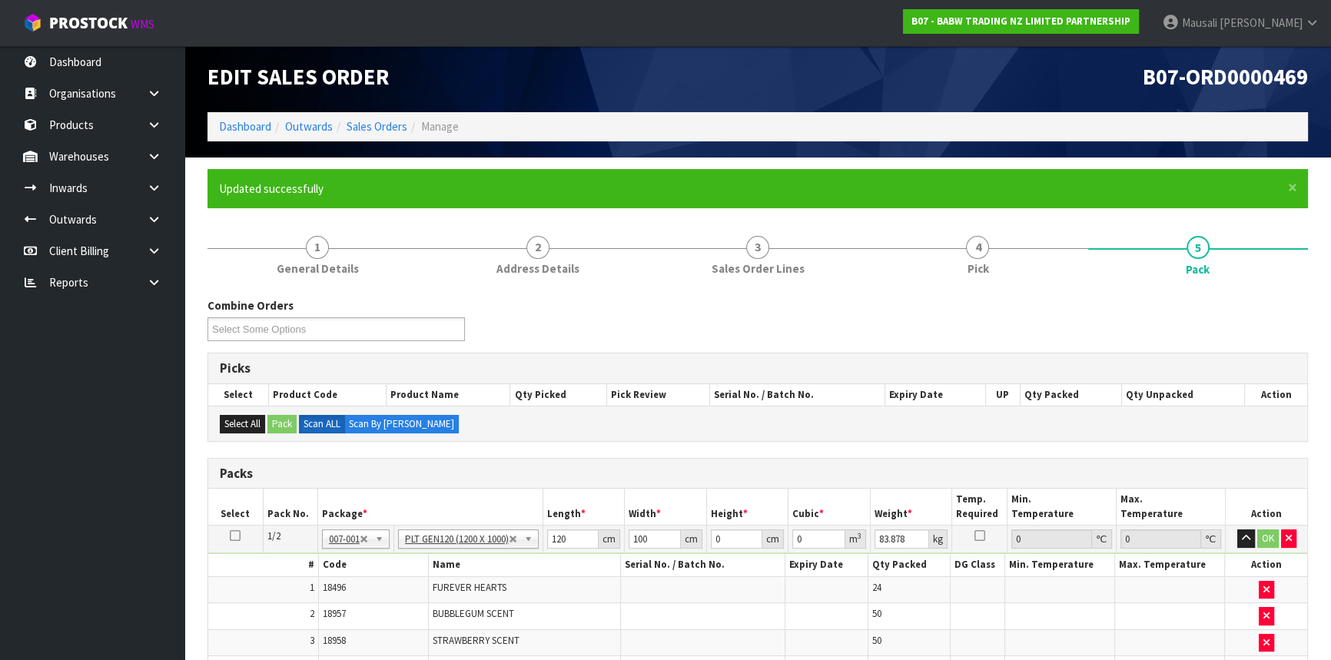
scroll to position [279, 0]
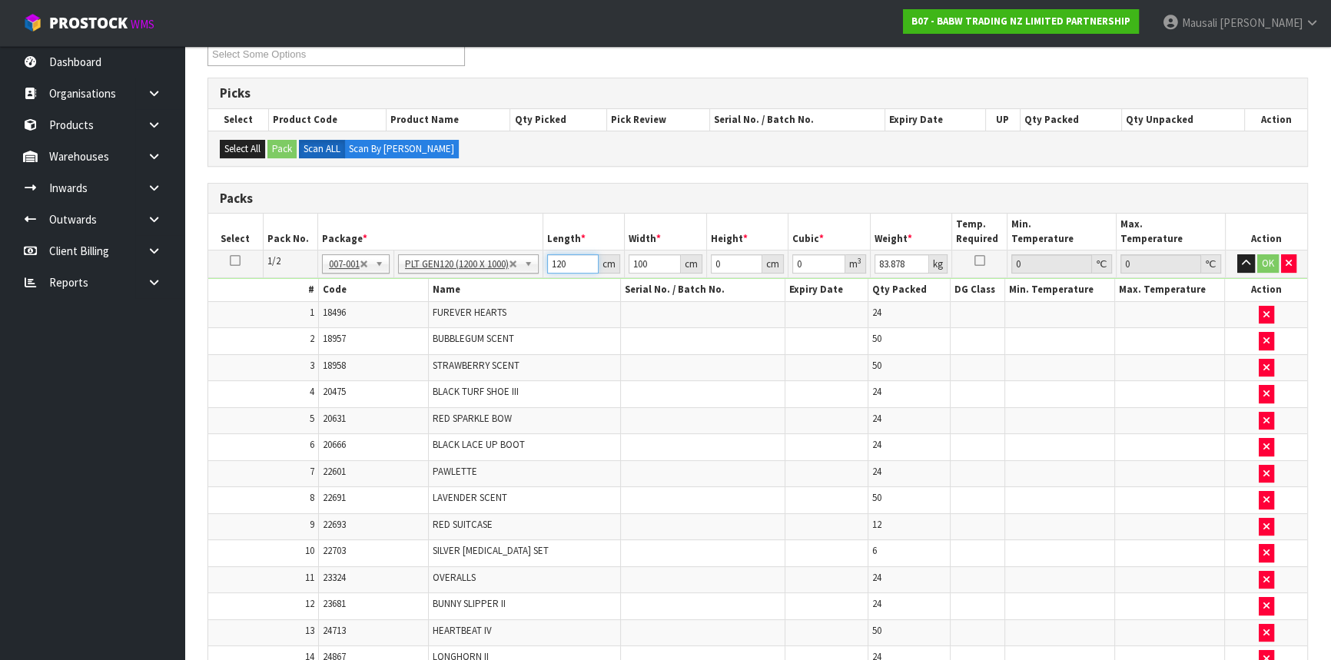
drag, startPoint x: 570, startPoint y: 264, endPoint x: 520, endPoint y: 265, distance: 49.2
type input "118"
type input "116"
type input "1"
type input "0.013688"
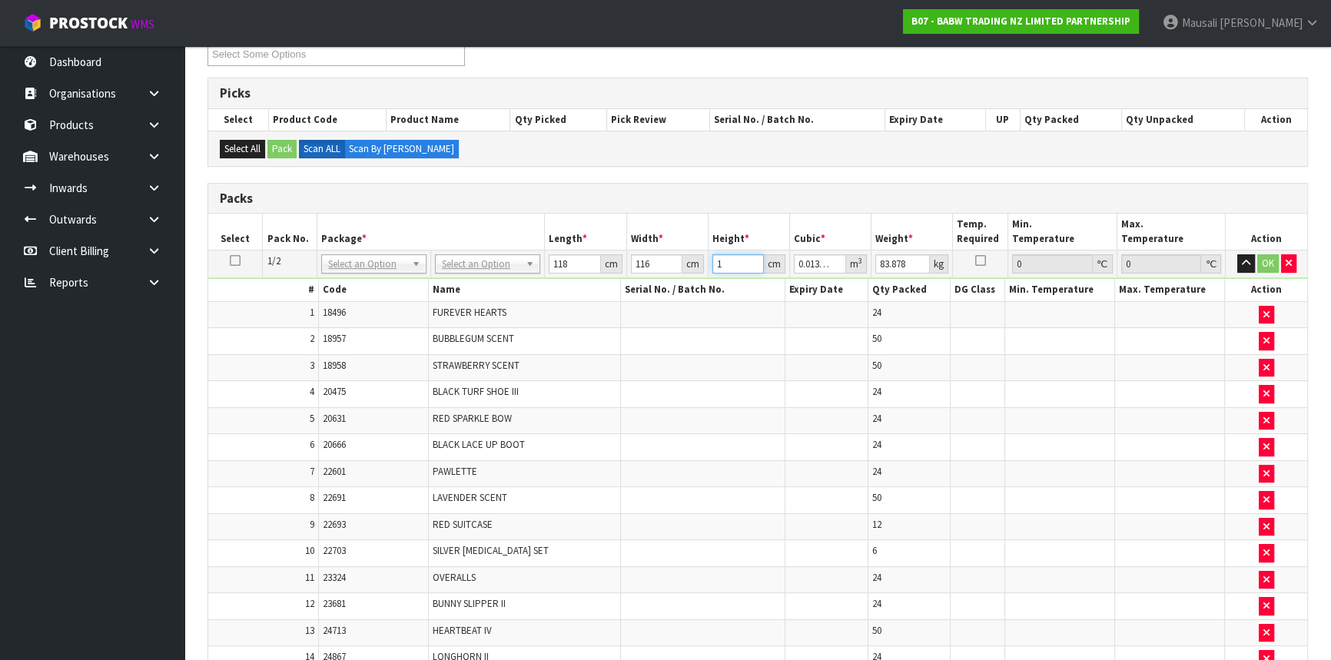
type input "11"
type input "0.150568"
type input "113"
type input "1.546744"
type input "113"
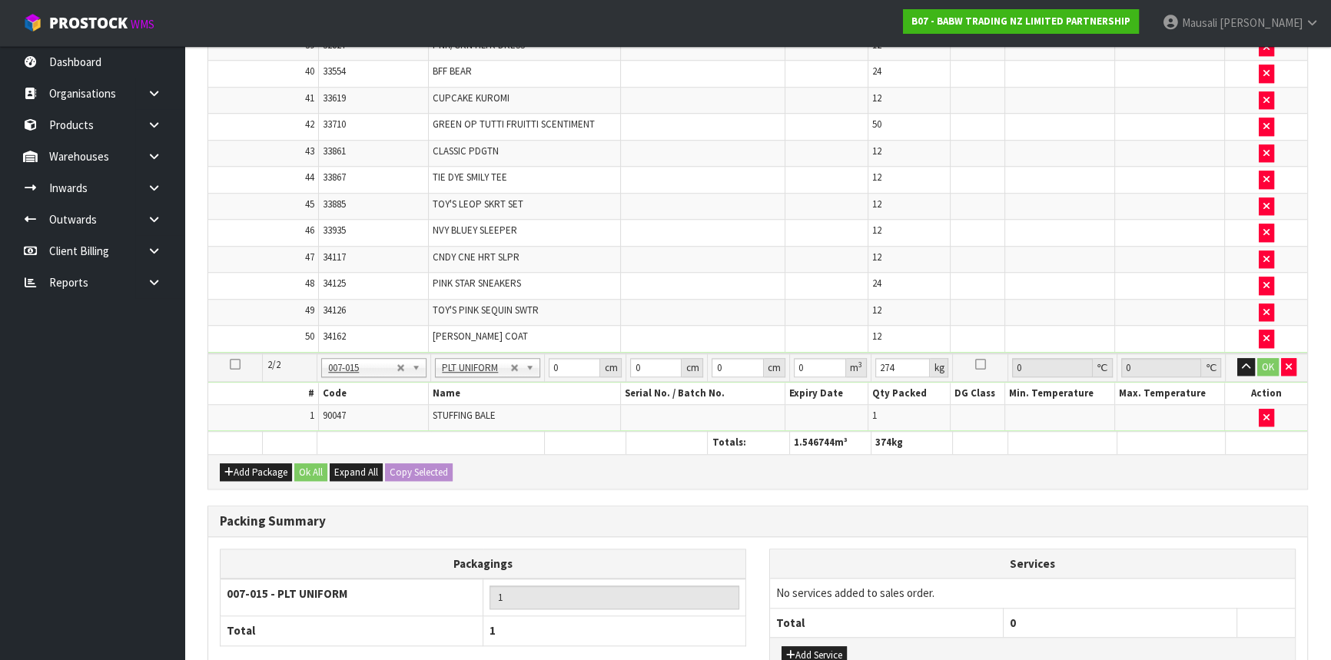
scroll to position [1660, 0]
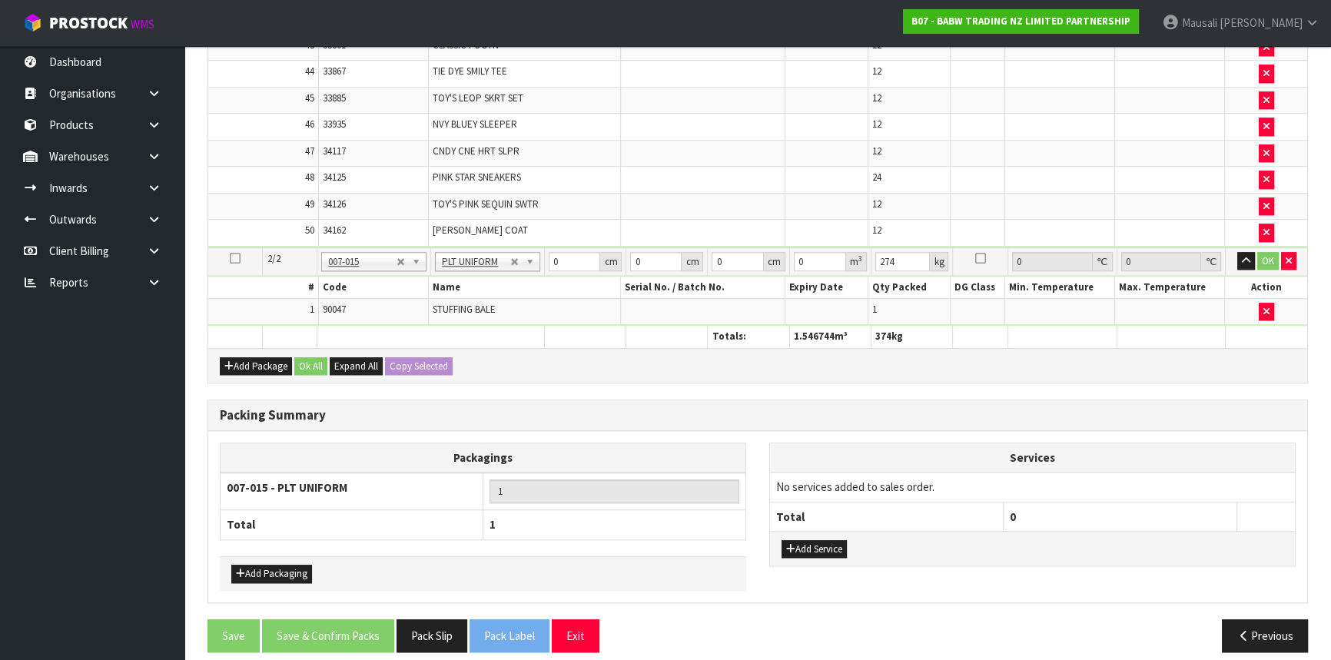
type input "100"
drag, startPoint x: 564, startPoint y: 251, endPoint x: 543, endPoint y: 259, distance: 22.4
click at [543, 259] on tr "2/2 NONE 007-001 007-002 007-004 007-009 007-013 007-014 007-015 007-017 007-01…" at bounding box center [757, 261] width 1099 height 28
type input "118"
type input "112"
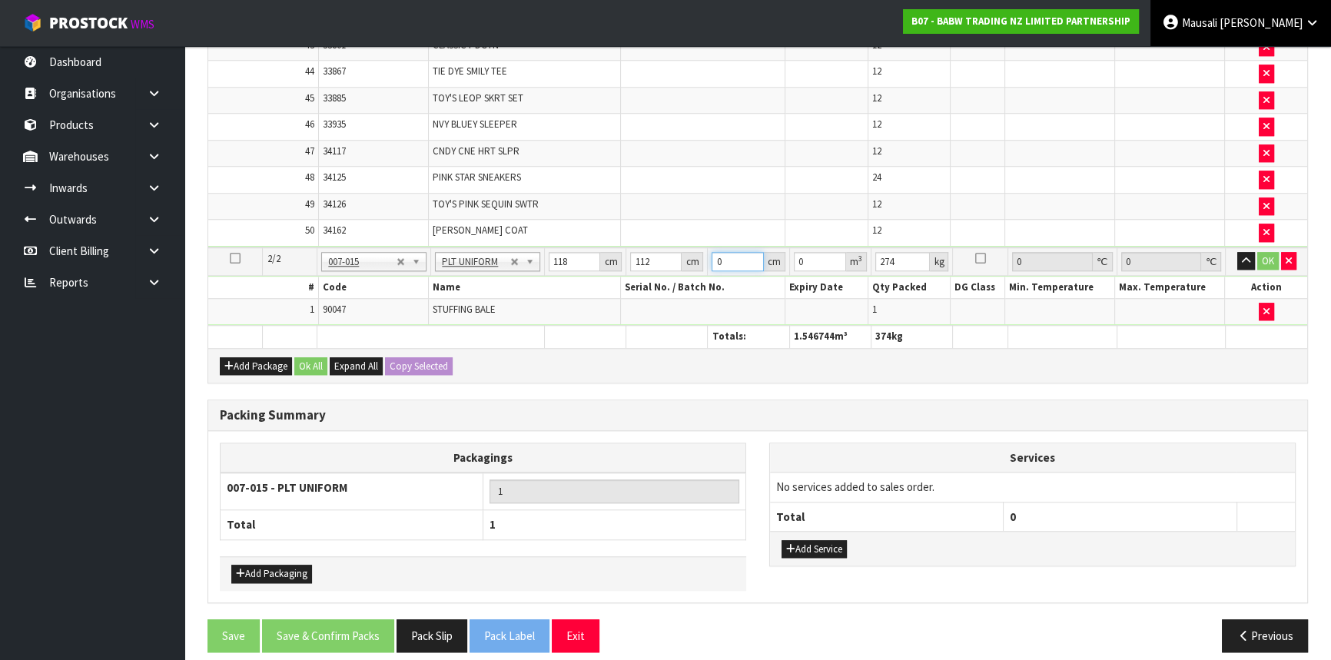
type input "7"
type input "0.092512"
type input "75"
type input "0.9912"
type input "75"
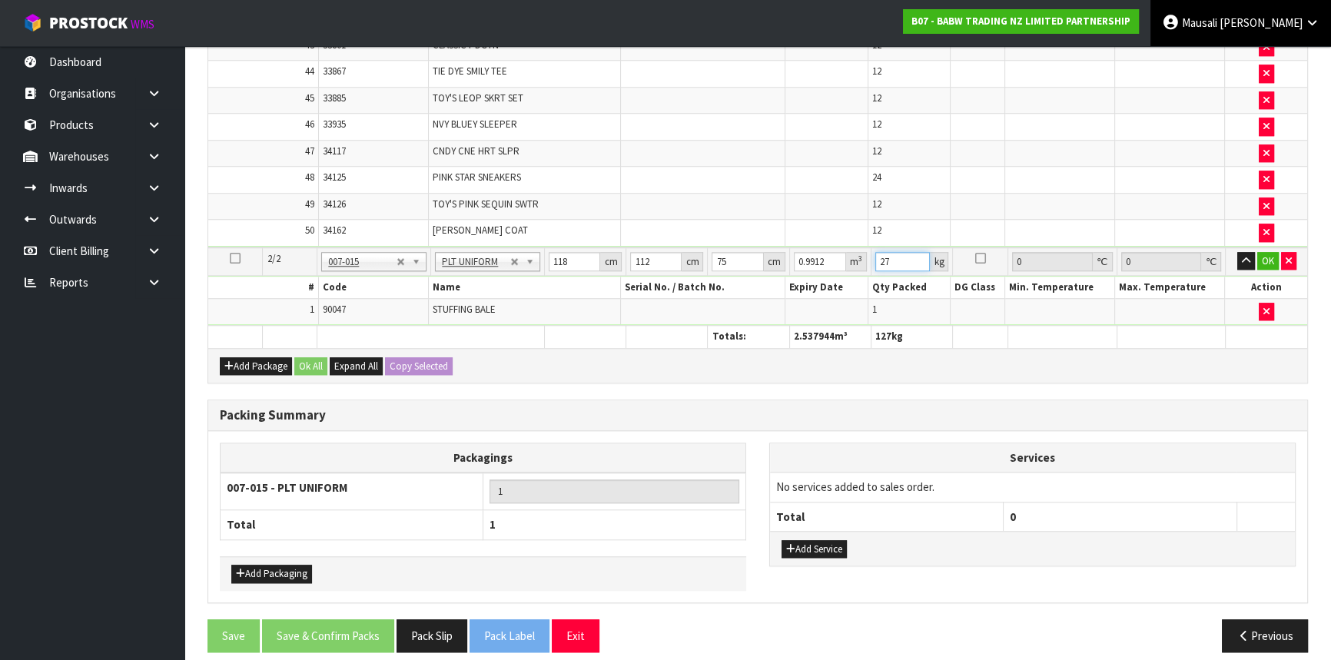
type input "274"
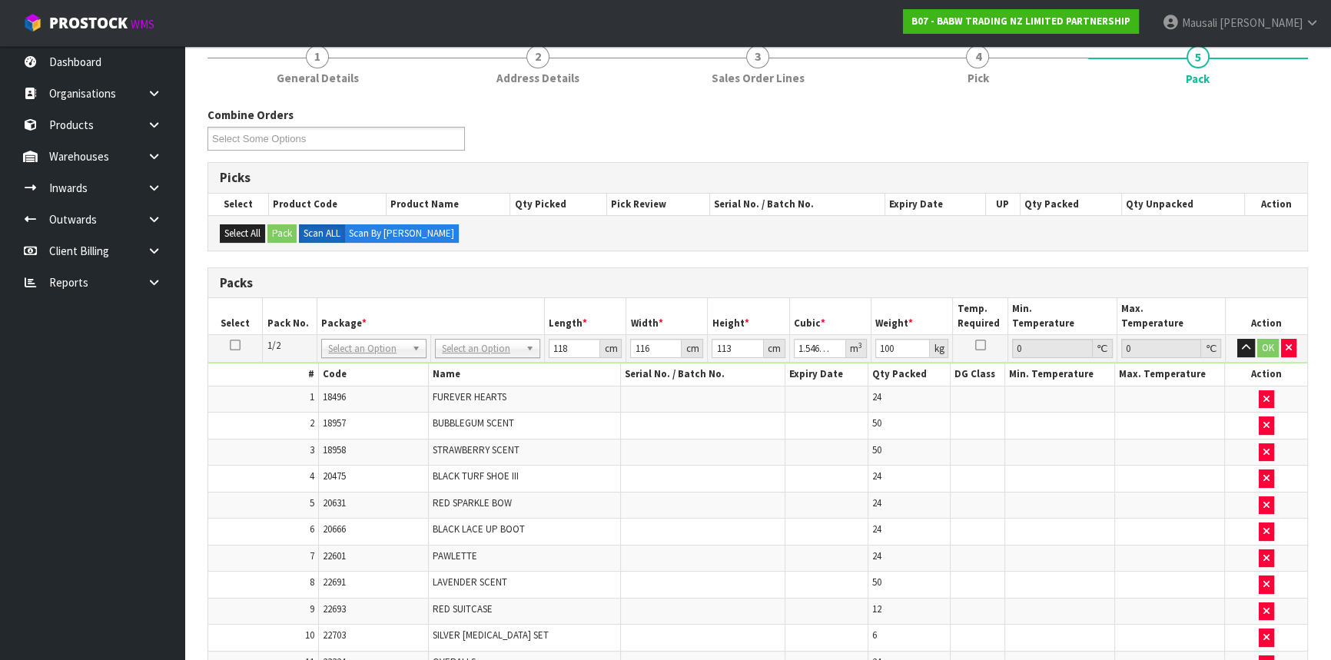
scroll to position [192, 0]
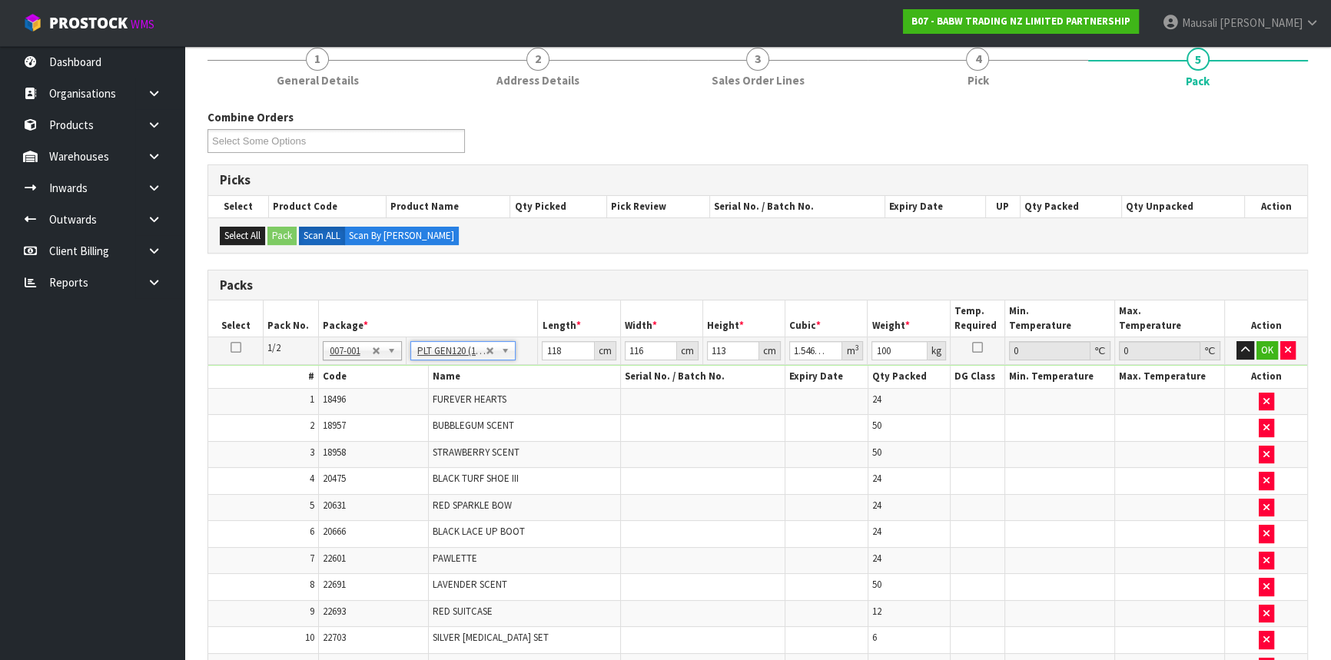
type input "120"
type input "100"
type input "0"
type input "83.878"
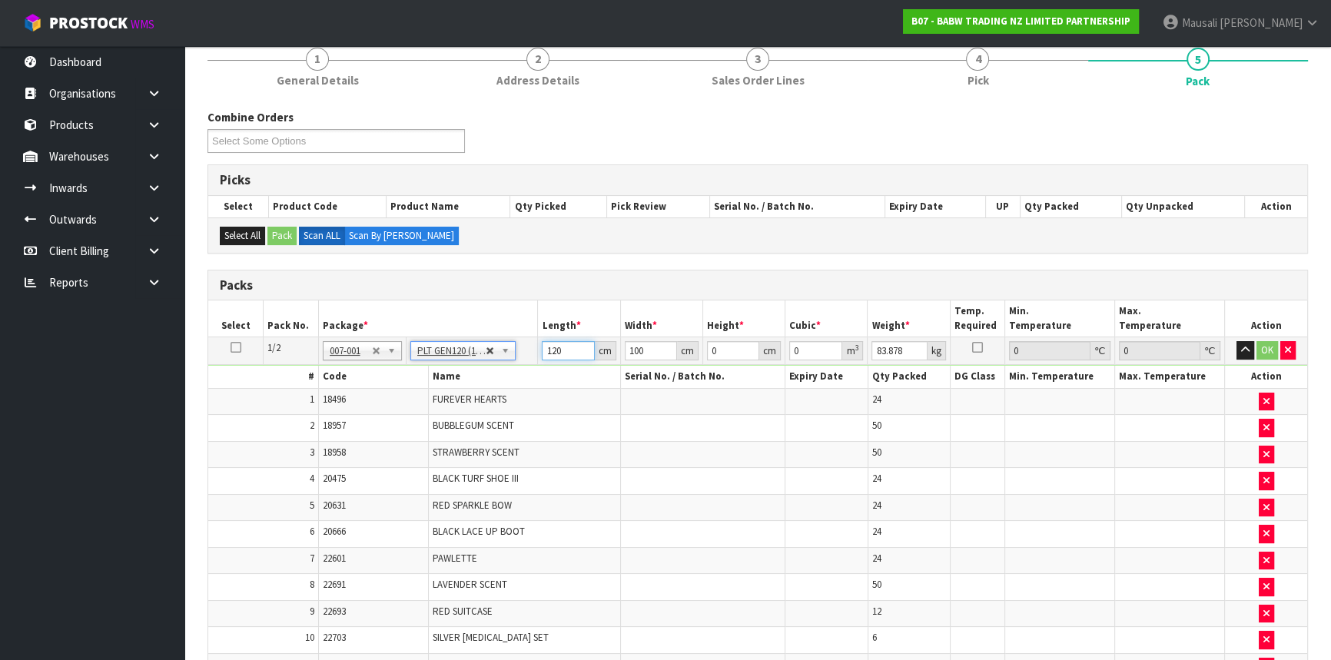
drag, startPoint x: 570, startPoint y: 350, endPoint x: 496, endPoint y: 350, distance: 73.8
click at [507, 354] on tr "1/2 NONE 007-001 007-002 007-004 007-009 007-013 007-014 007-015 007-017 007-01…" at bounding box center [757, 351] width 1099 height 28
type input "118"
type input "116"
type input "1"
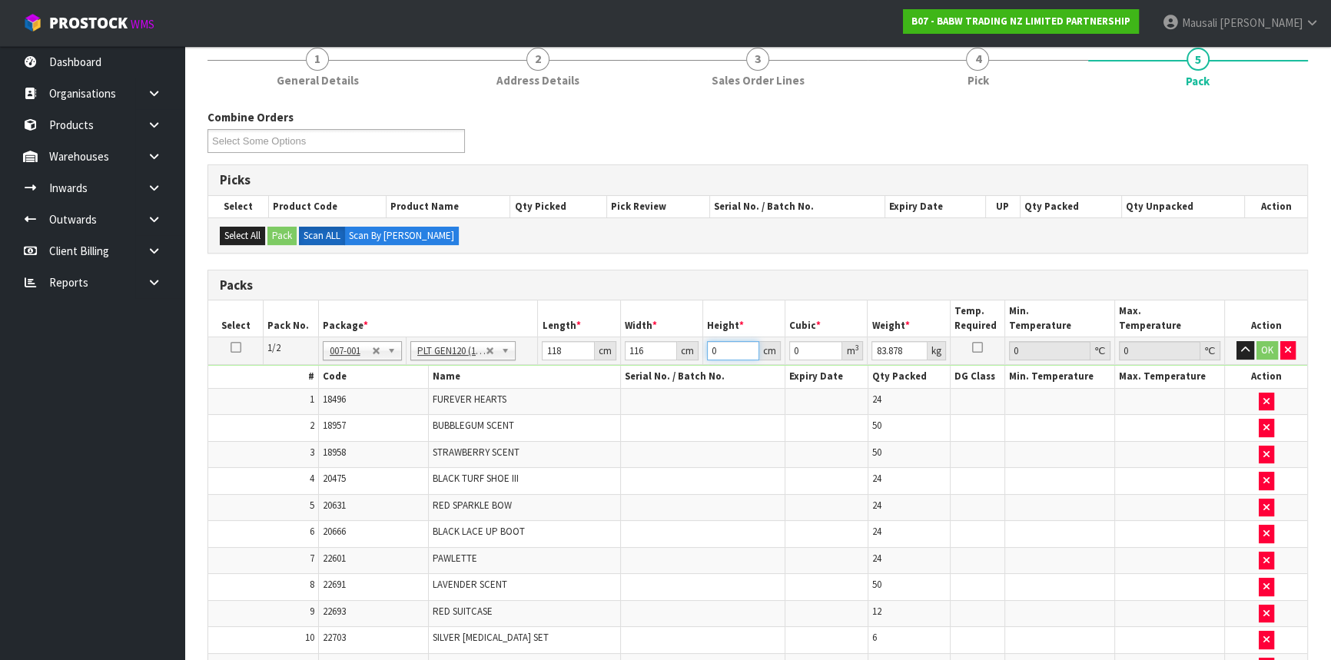
type input "0.013688"
type input "11"
type input "0.150568"
type input "113"
type input "1.546744"
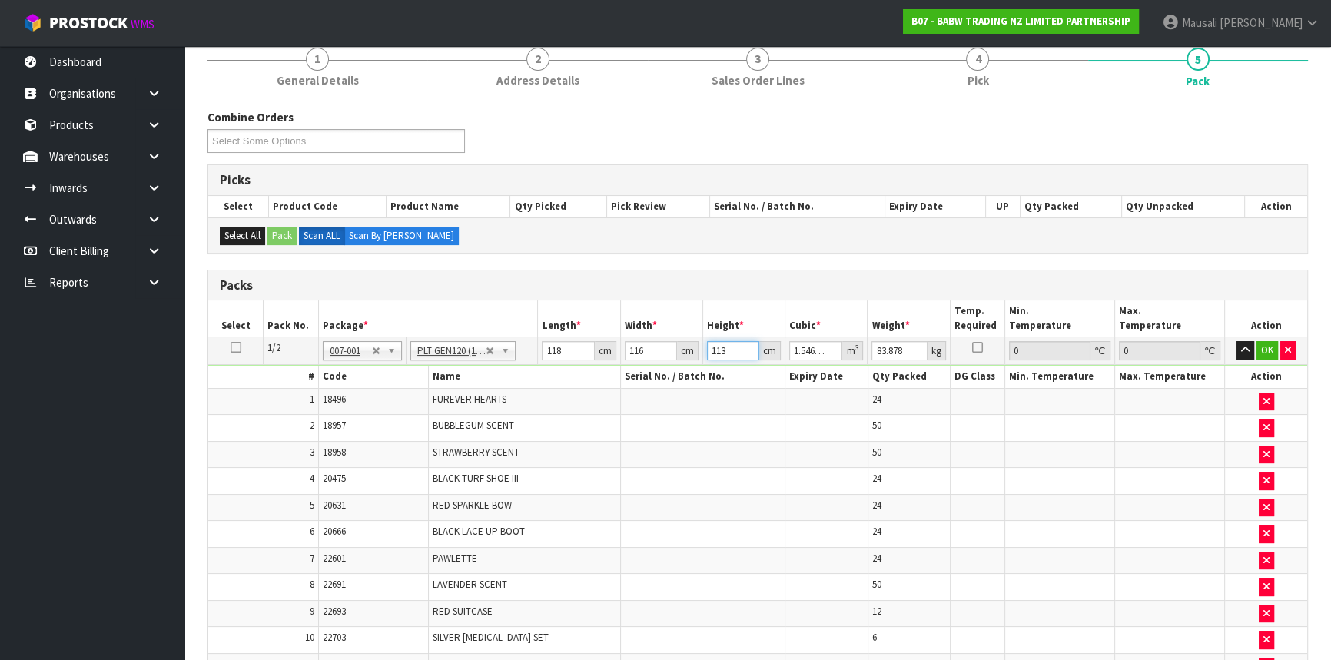
type input "113"
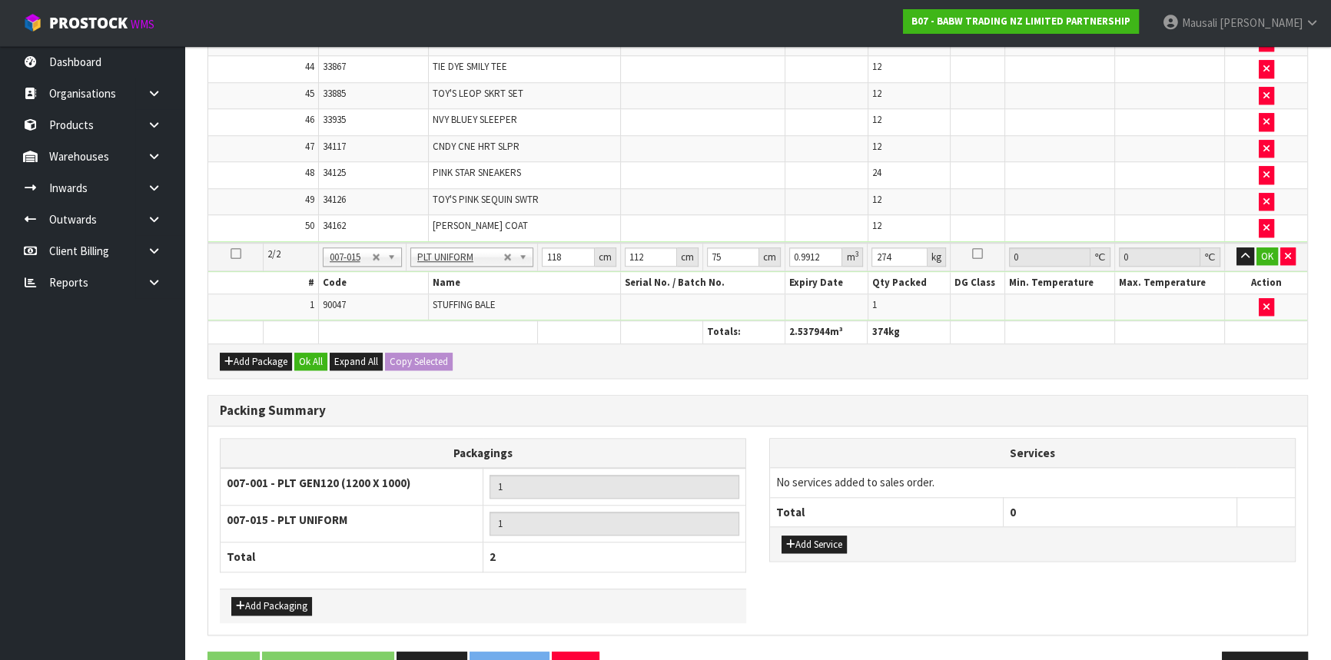
scroll to position [1696, 0]
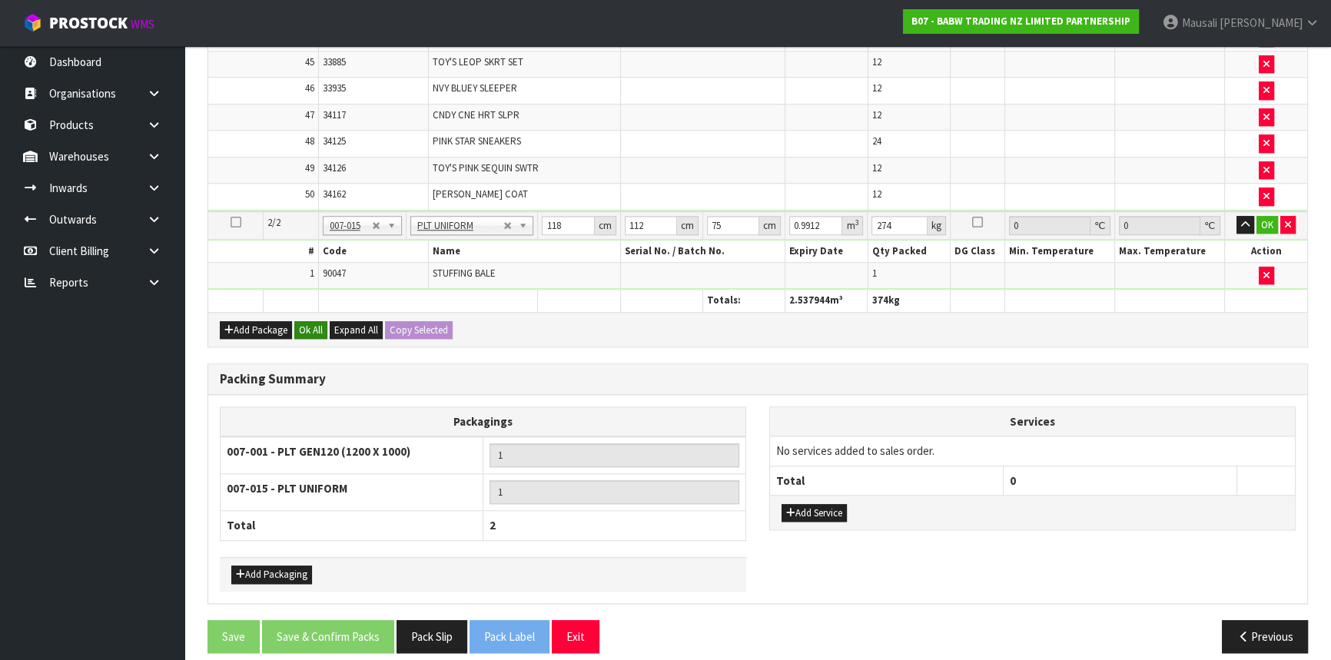
type input "100"
click at [320, 321] on button "Ok All" at bounding box center [310, 330] width 33 height 18
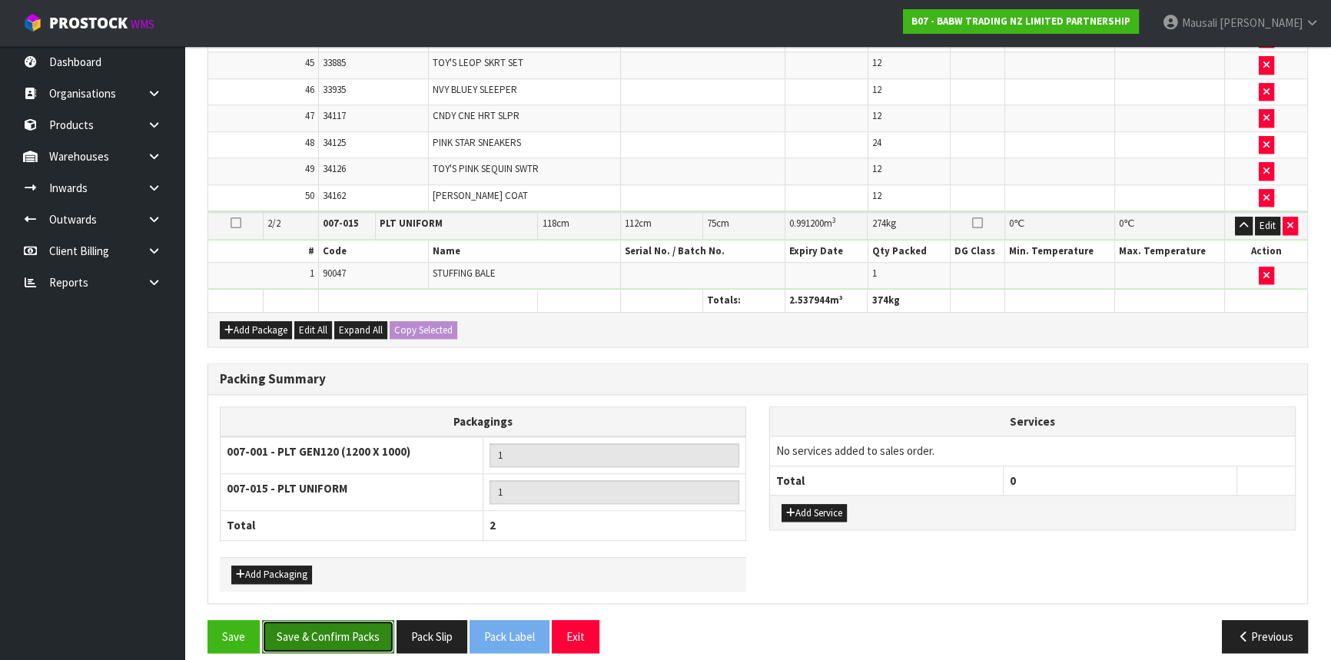
click at [327, 624] on button "Save & Confirm Packs" at bounding box center [328, 636] width 132 height 33
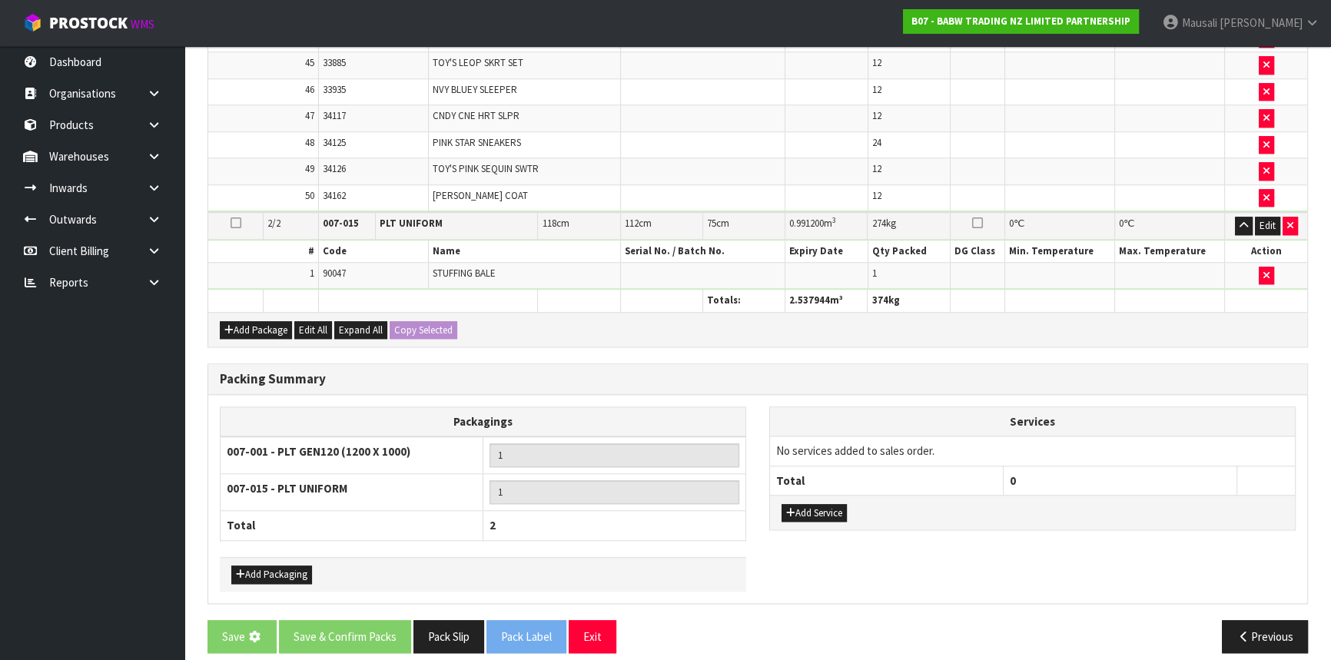
scroll to position [0, 0]
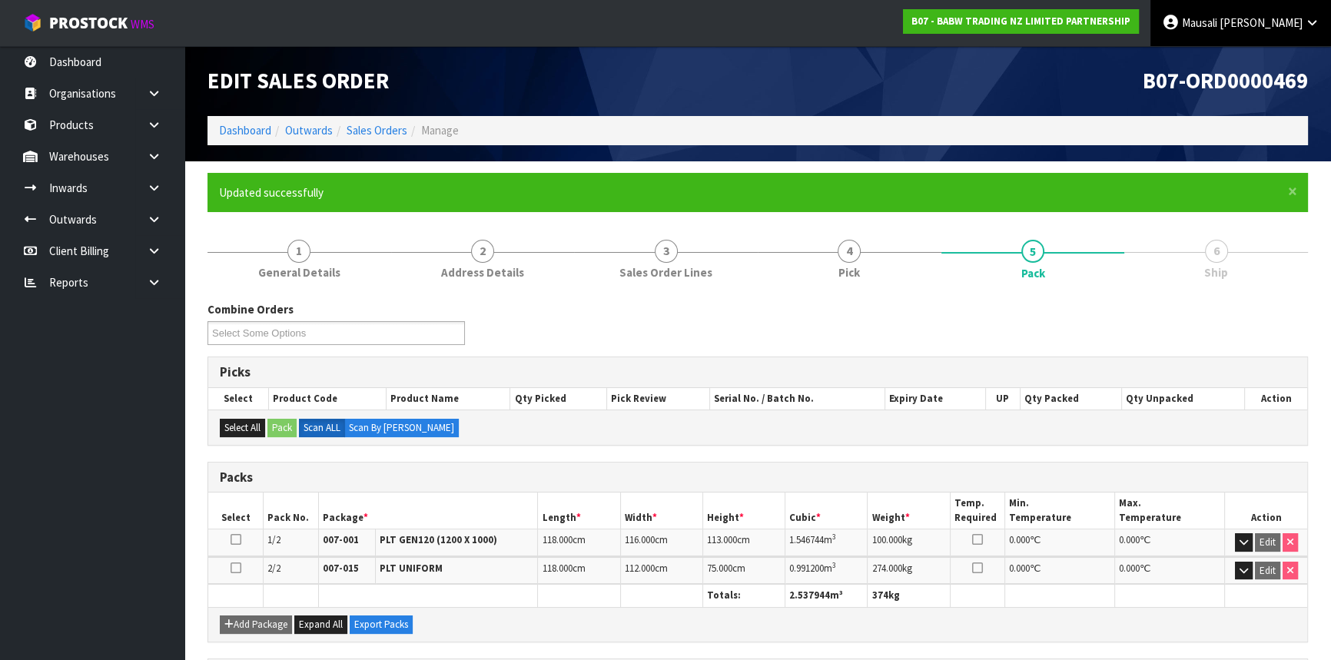
click at [1294, 20] on span "Tito" at bounding box center [1261, 22] width 83 height 15
click at [1280, 57] on link "Logout" at bounding box center [1269, 61] width 121 height 21
